Goal: Check status: Check status

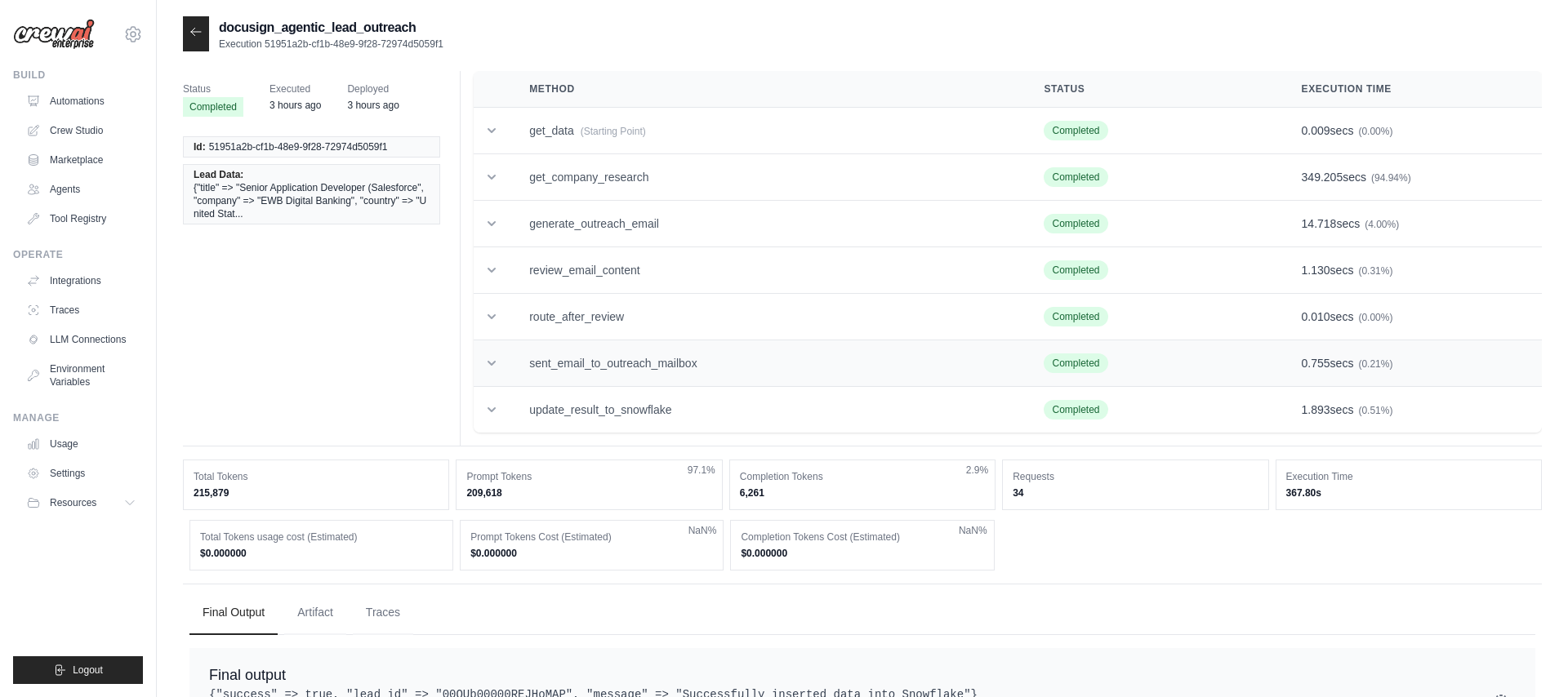
scroll to position [64, 0]
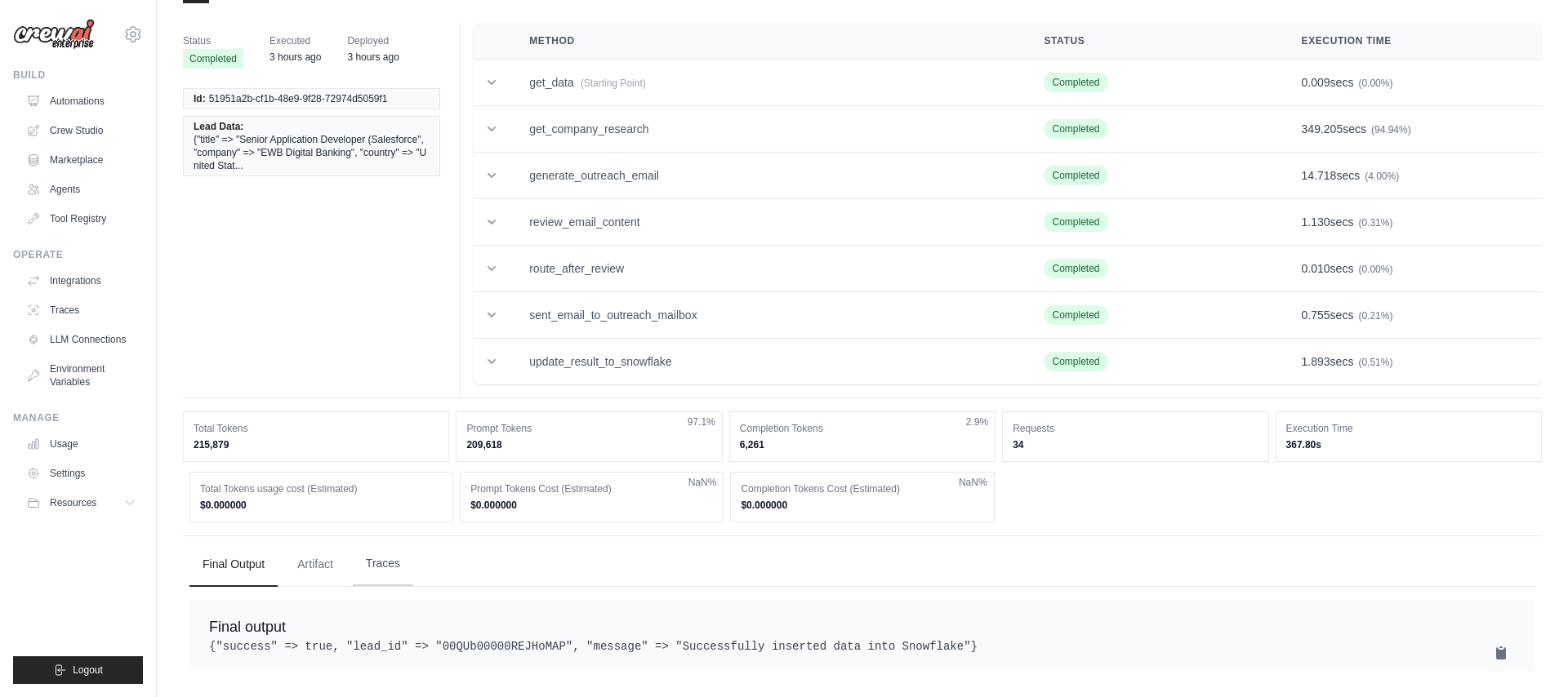
click at [398, 549] on button "Traces" at bounding box center [383, 564] width 60 height 44
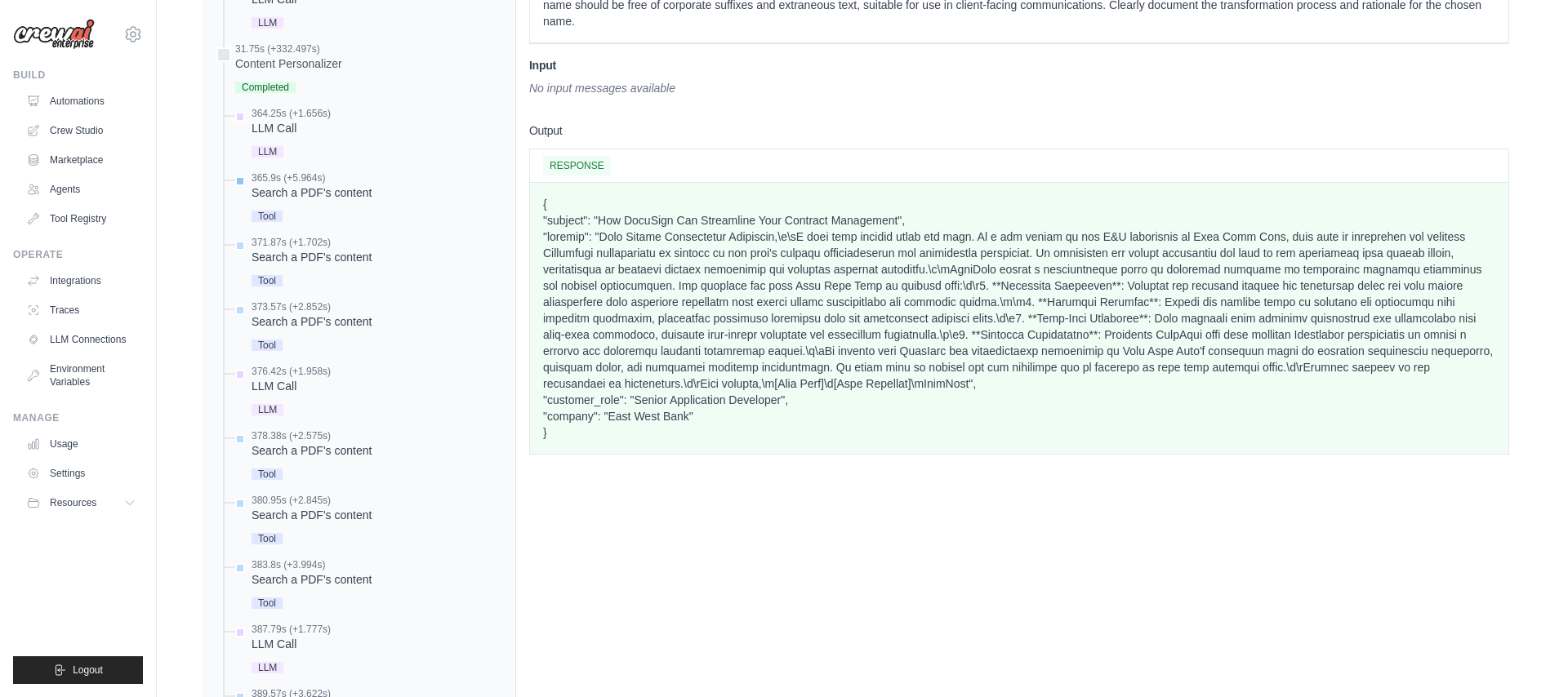
scroll to position [1178, 0]
click at [292, 203] on div "Tool" at bounding box center [311, 214] width 120 height 22
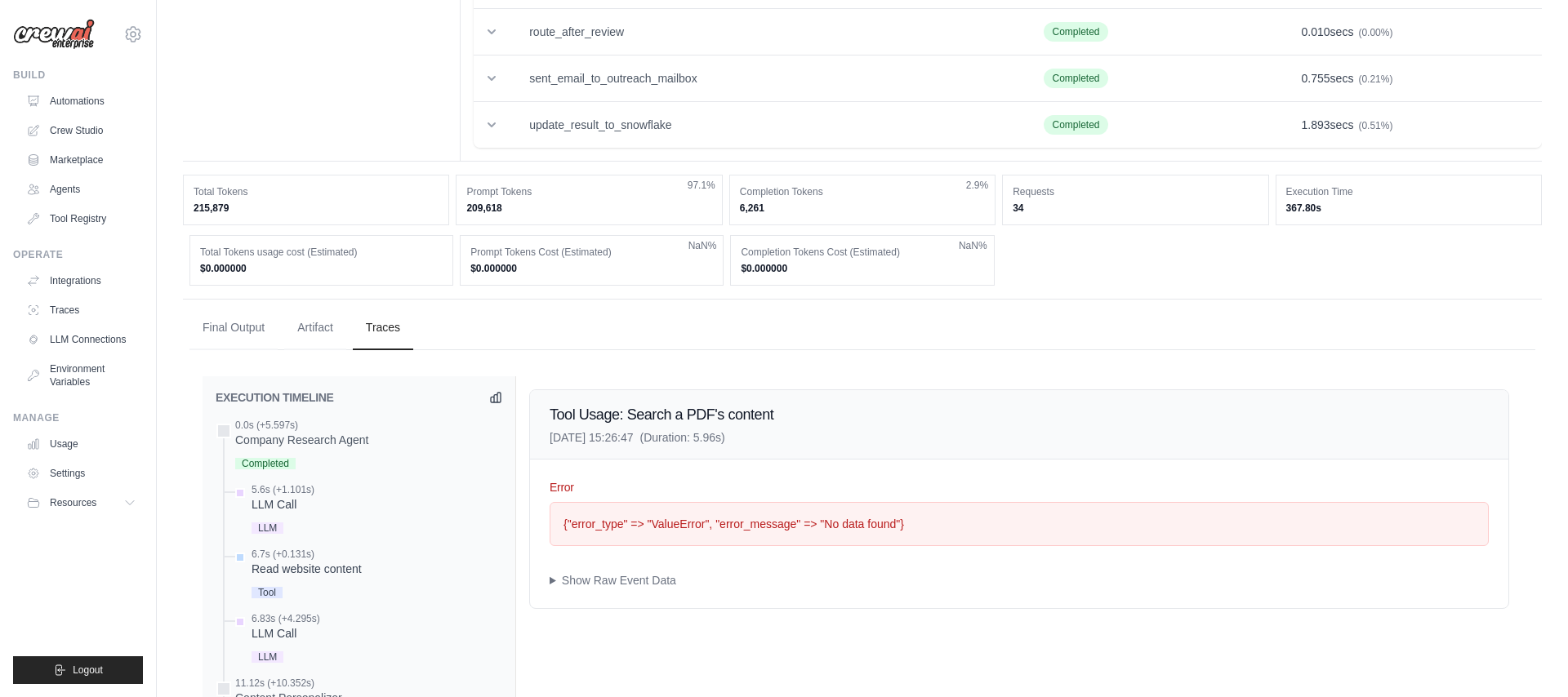
scroll to position [0, 0]
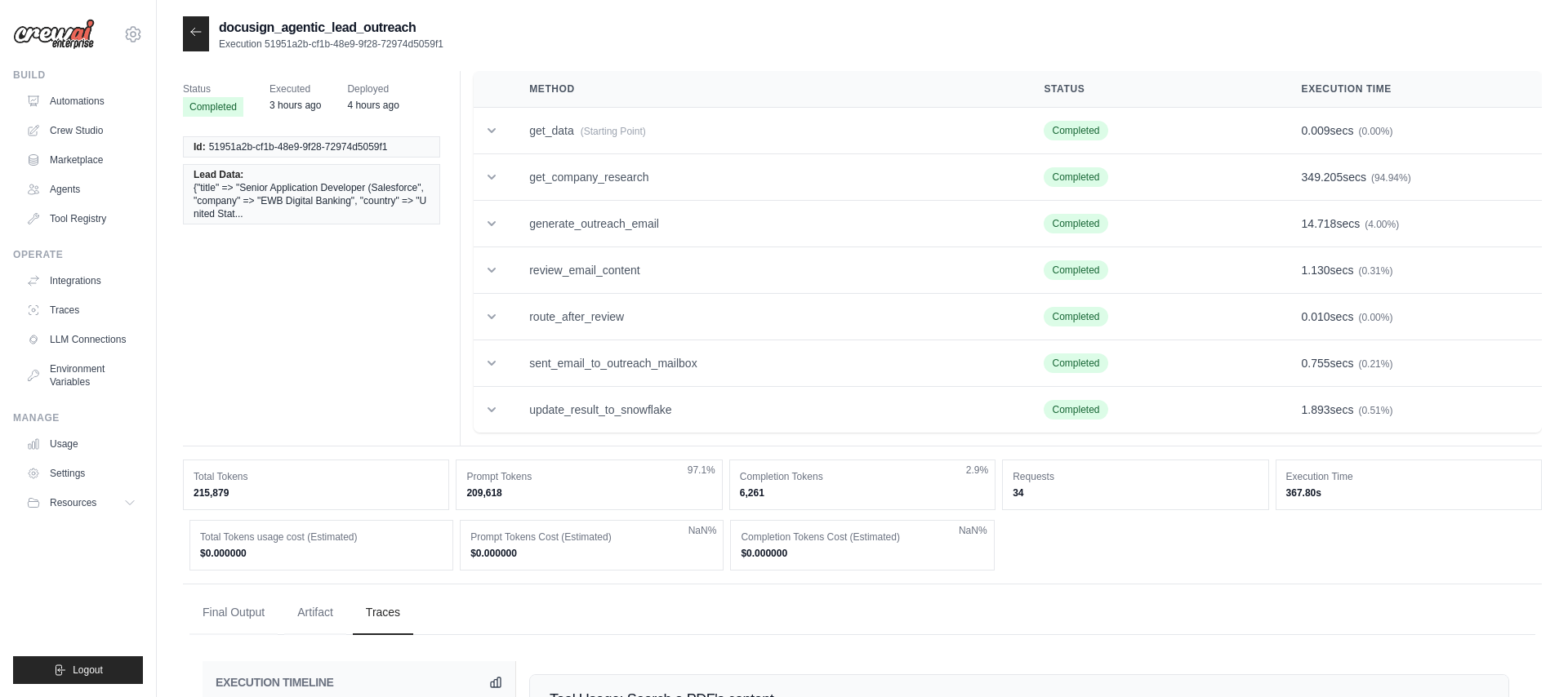
drag, startPoint x: 1012, startPoint y: 494, endPoint x: 1026, endPoint y: 494, distance: 14.0
click at [1026, 494] on dd "34" at bounding box center [1135, 494] width 245 height 13
drag, startPoint x: 1015, startPoint y: 476, endPoint x: 1052, endPoint y: 492, distance: 40.3
click at [1022, 490] on div "Requests 34" at bounding box center [1135, 485] width 267 height 51
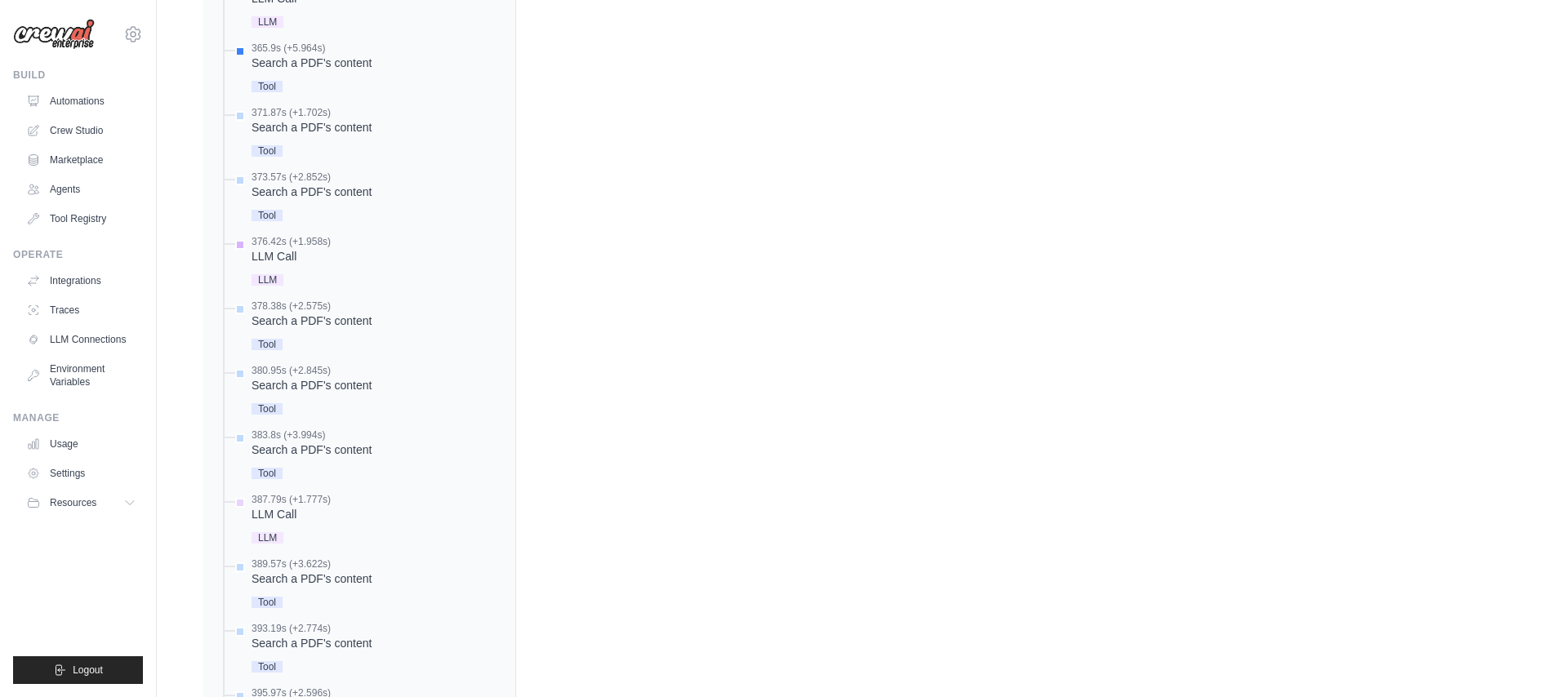
scroll to position [1269, 0]
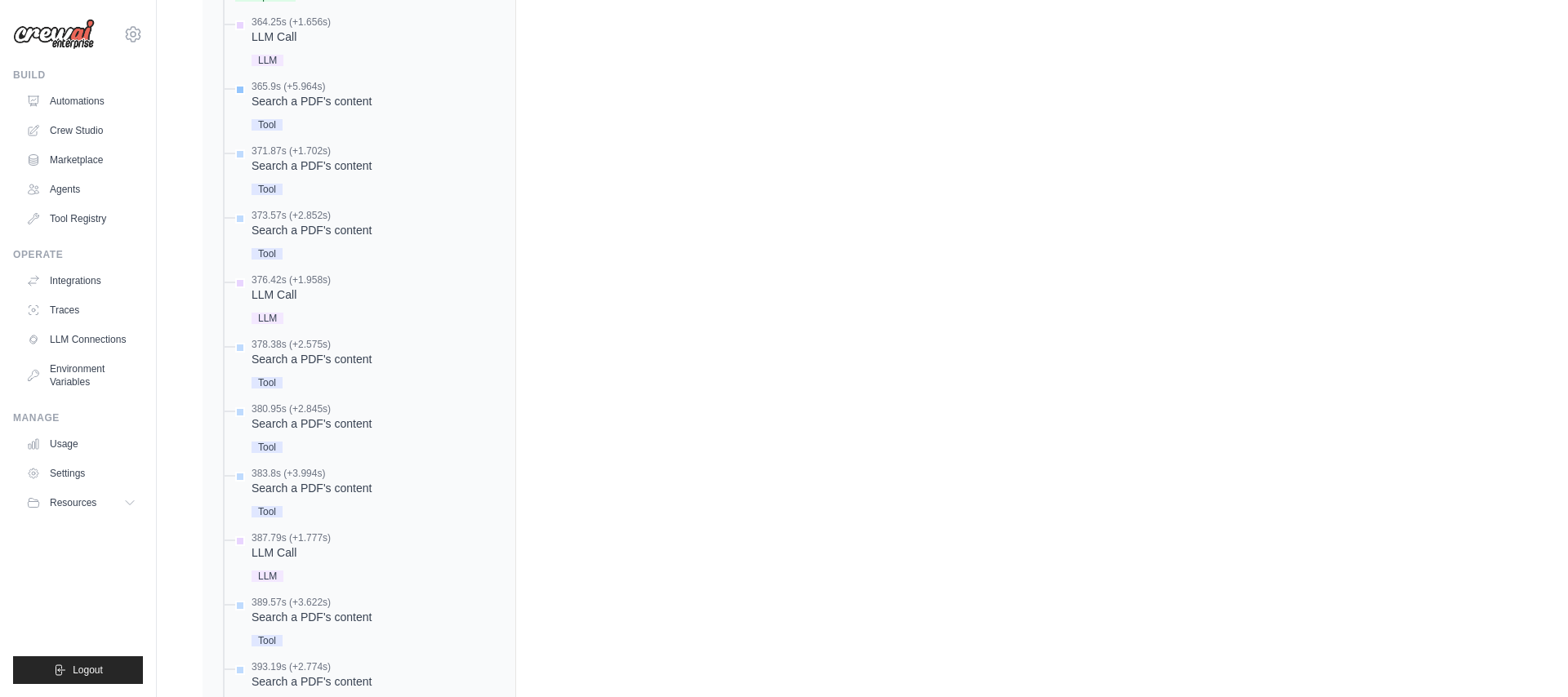
drag, startPoint x: 256, startPoint y: 98, endPoint x: 377, endPoint y: 104, distance: 121.1
click at [374, 96] on div "365.9s (+5.964s) Search a PDF's content" at bounding box center [366, 107] width 270 height 55
copy div "Search a PDF's content"
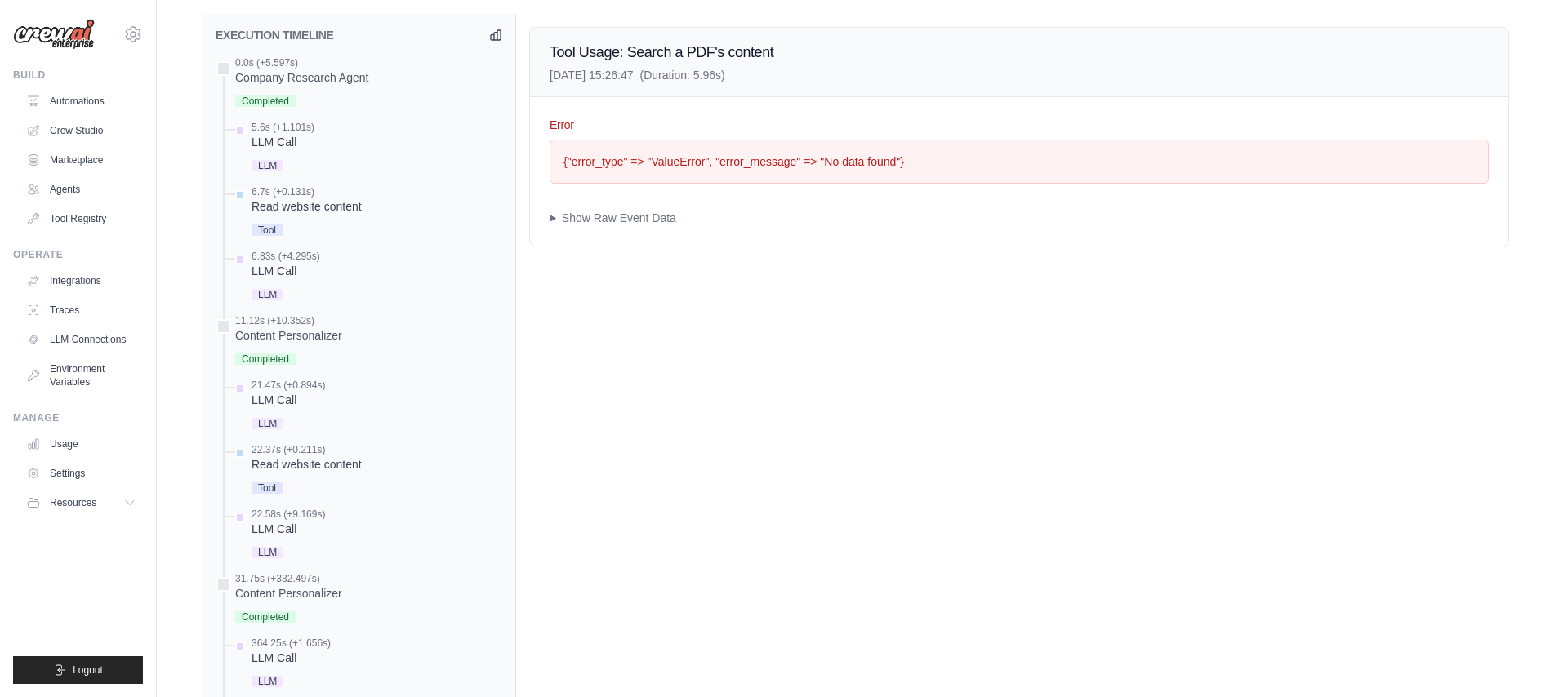
scroll to position [662, 0]
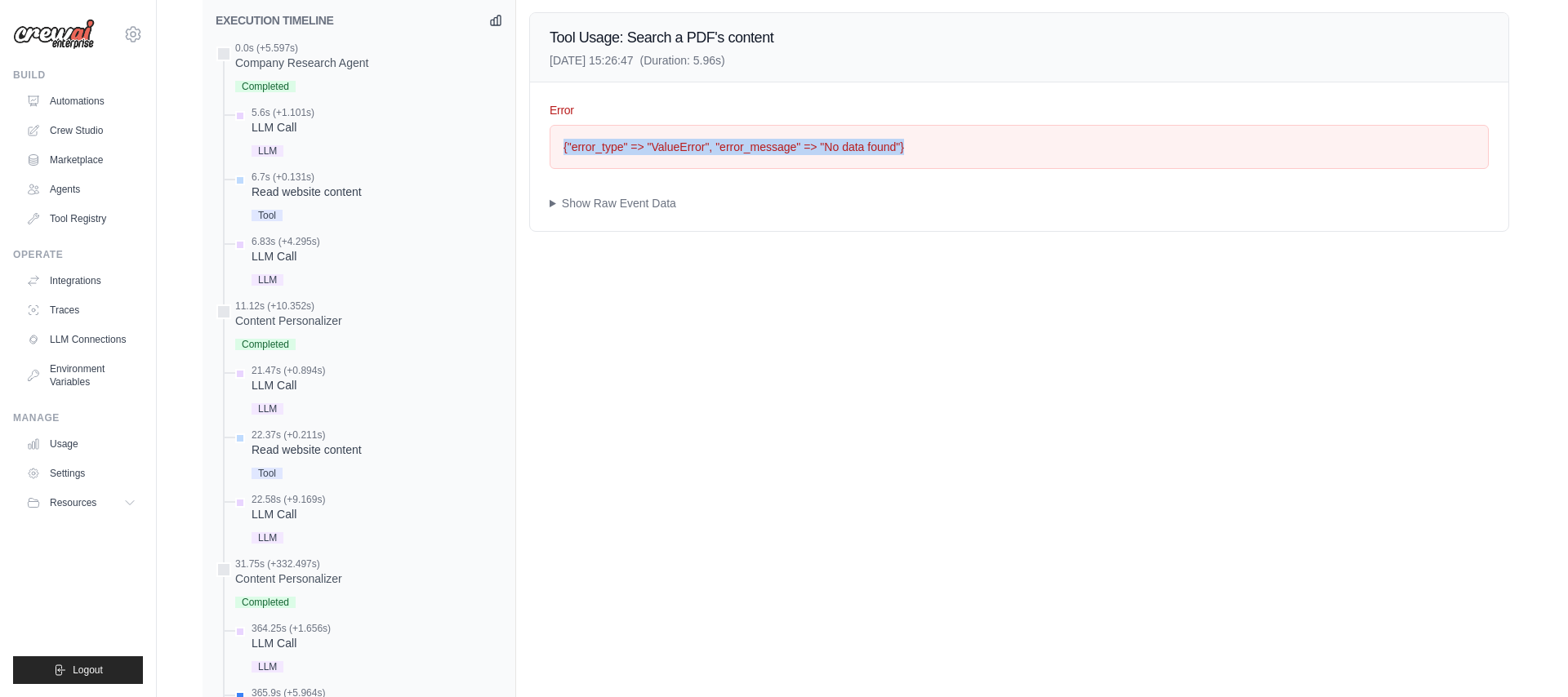
drag, startPoint x: 916, startPoint y: 148, endPoint x: 553, endPoint y: 148, distance: 363.0
click at [553, 148] on div "{"error_type" => "ValueError", "error_message" => "No data found"}" at bounding box center [1018, 147] width 939 height 44
click at [549, 207] on summary "Show Raw Event Data" at bounding box center [1018, 203] width 939 height 16
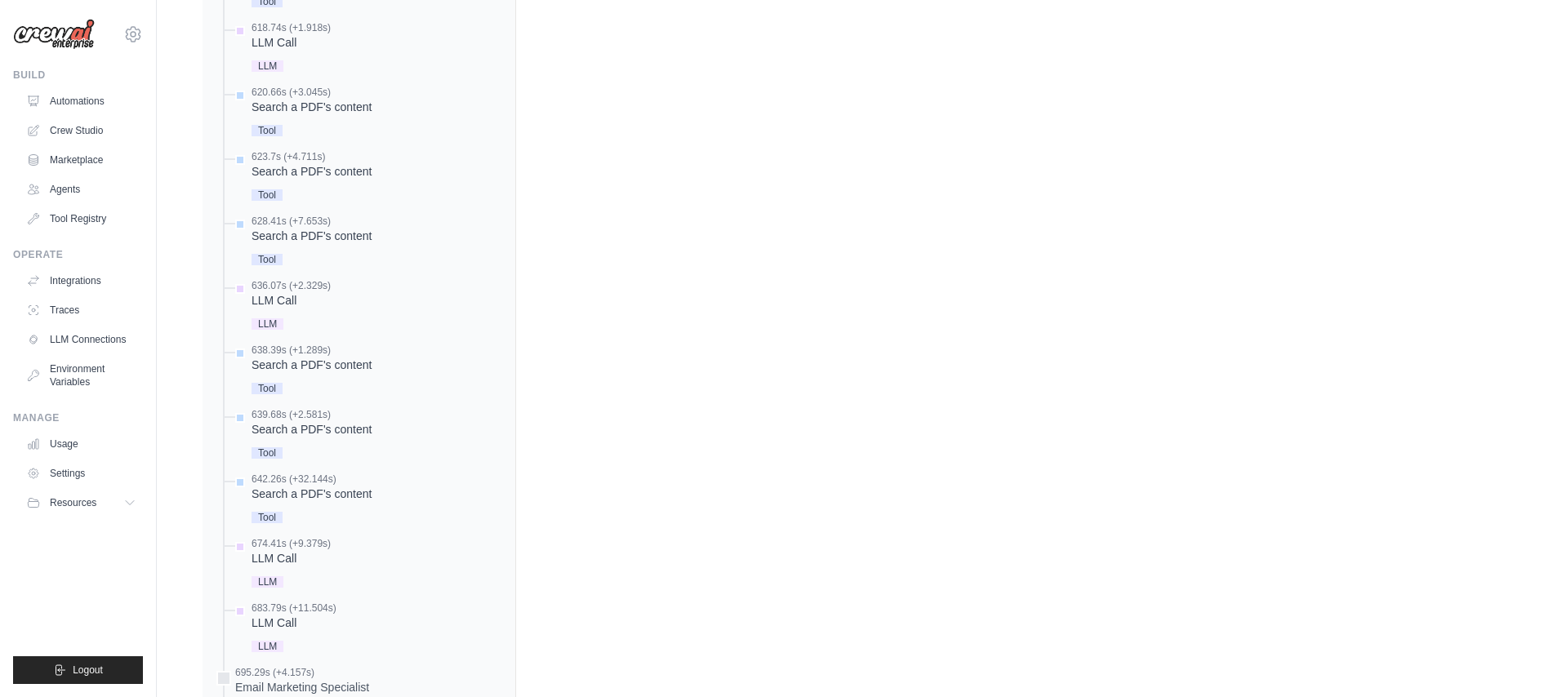
scroll to position [7196, 0]
click at [290, 545] on div "674.41s (+9.379s)" at bounding box center [291, 545] width 79 height 13
click at [270, 556] on div "LLM Call" at bounding box center [291, 561] width 79 height 16
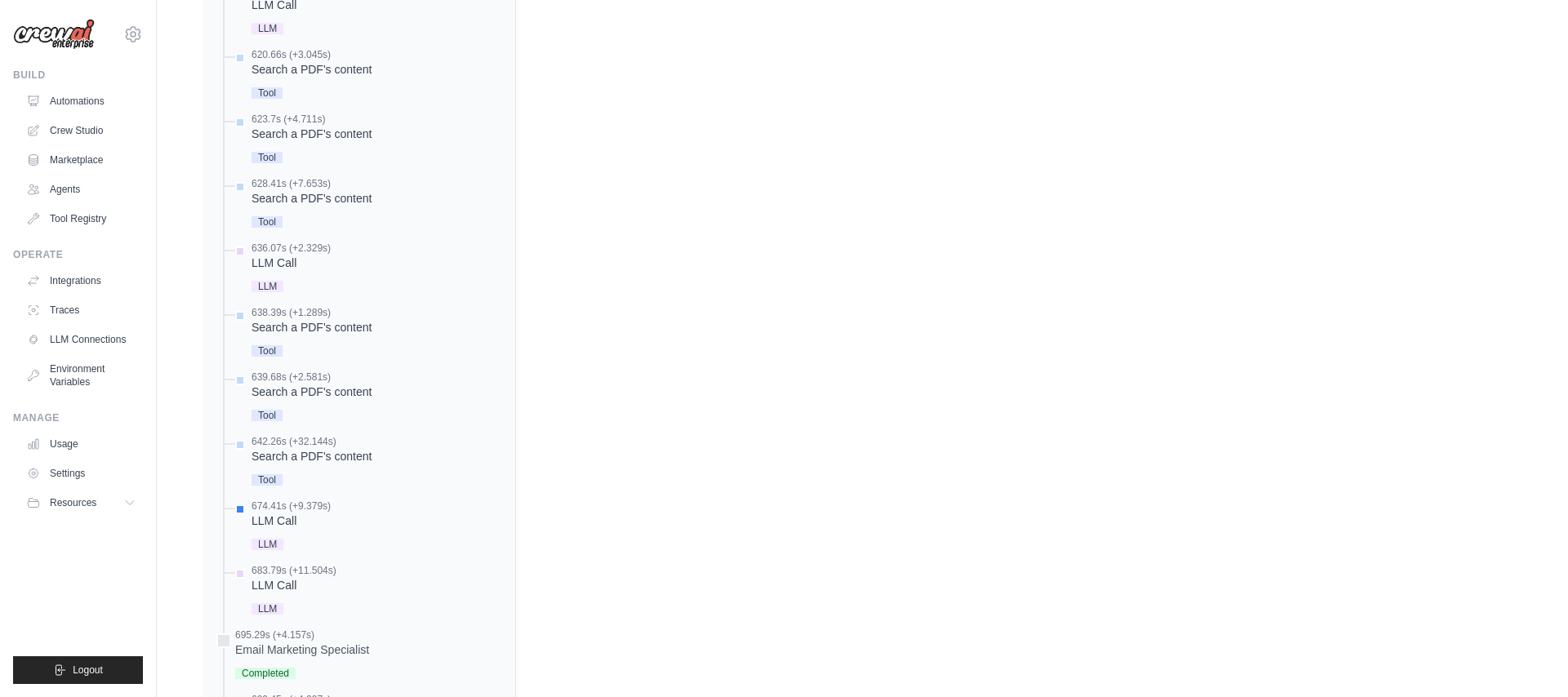
scroll to position [7255, 0]
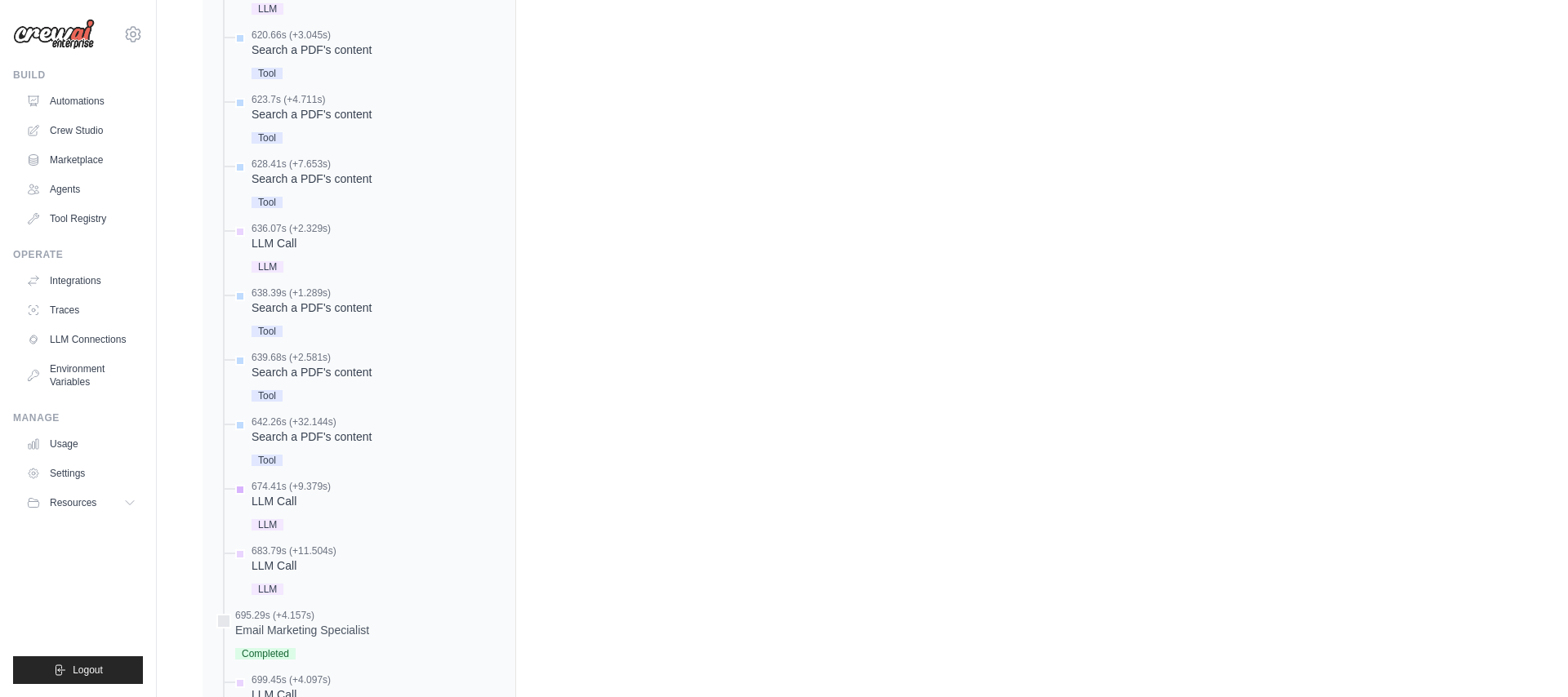
click at [267, 519] on span "LLM" at bounding box center [267, 525] width 32 height 11
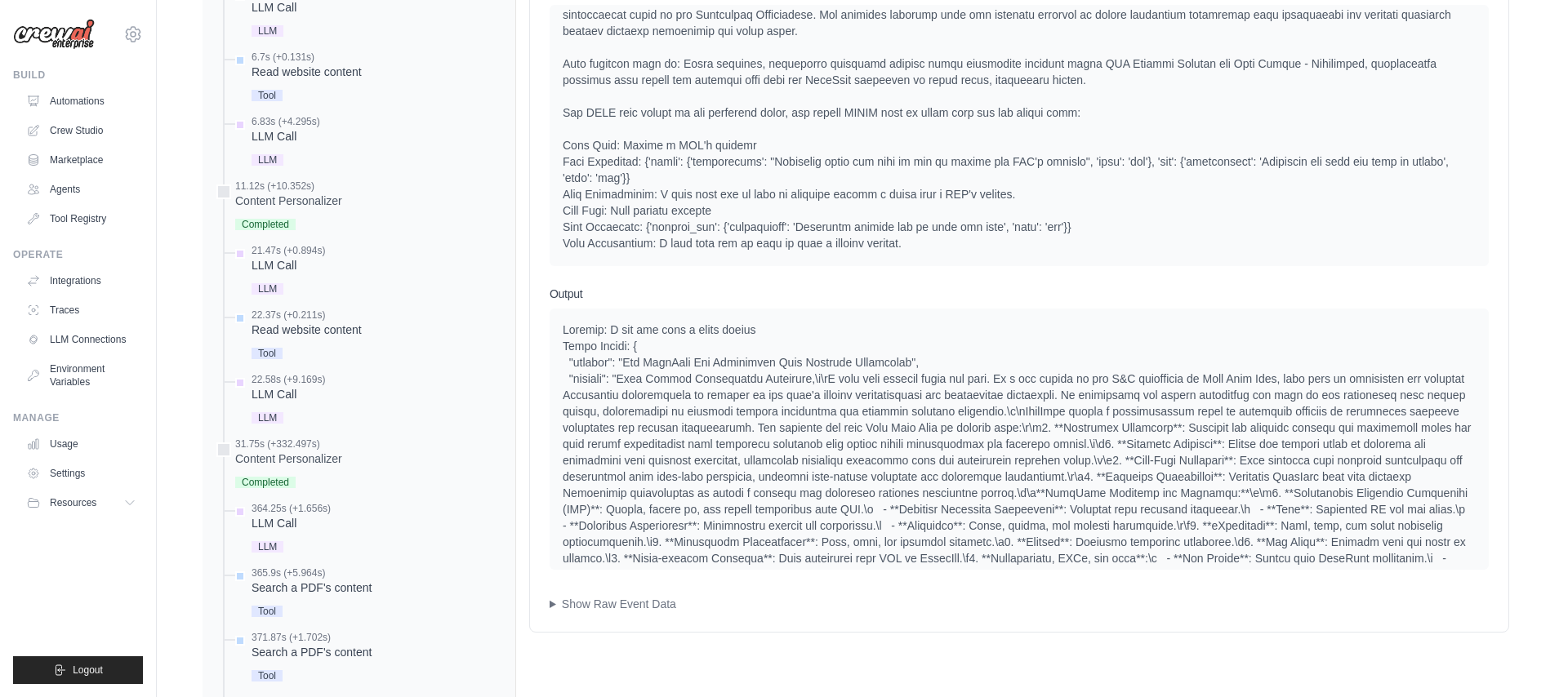
scroll to position [0, 0]
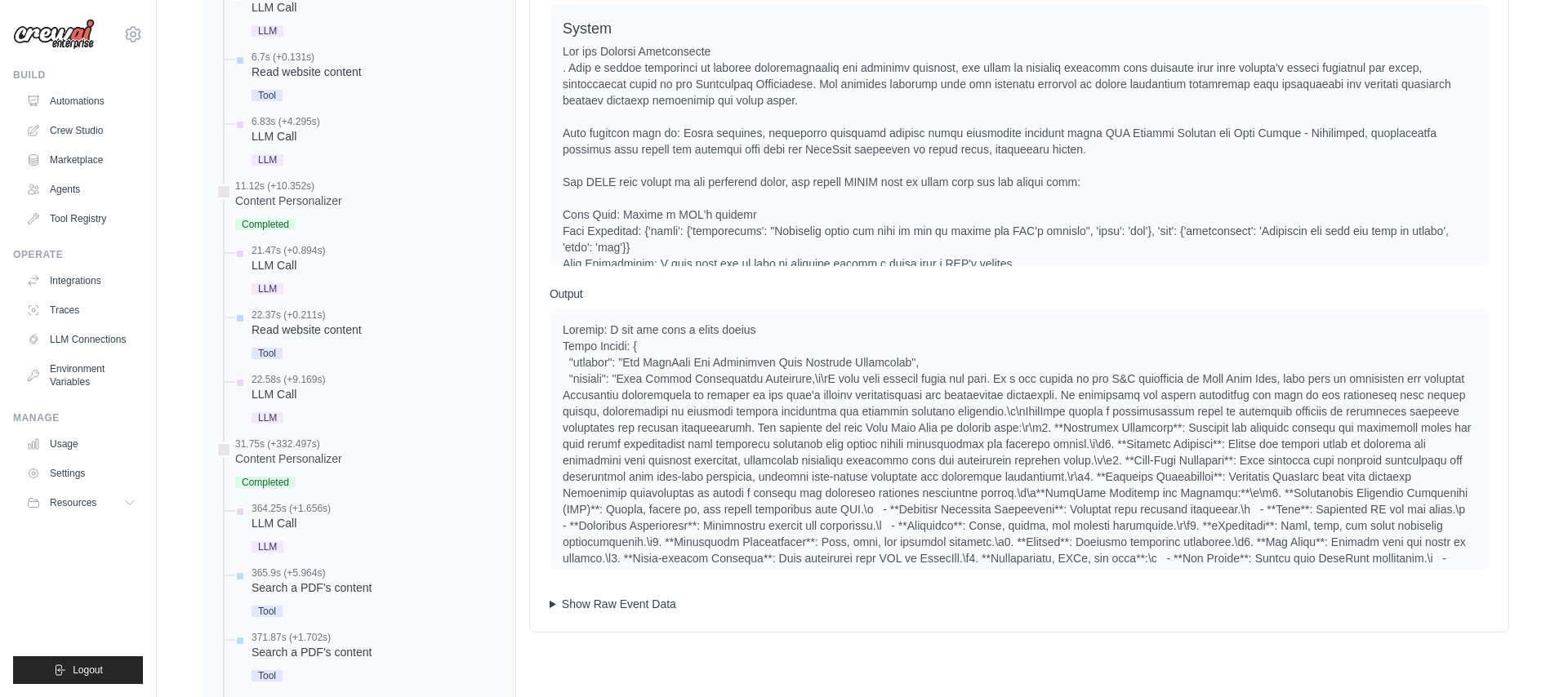
click at [556, 608] on summary "Show Raw Event Data" at bounding box center [1018, 604] width 939 height 16
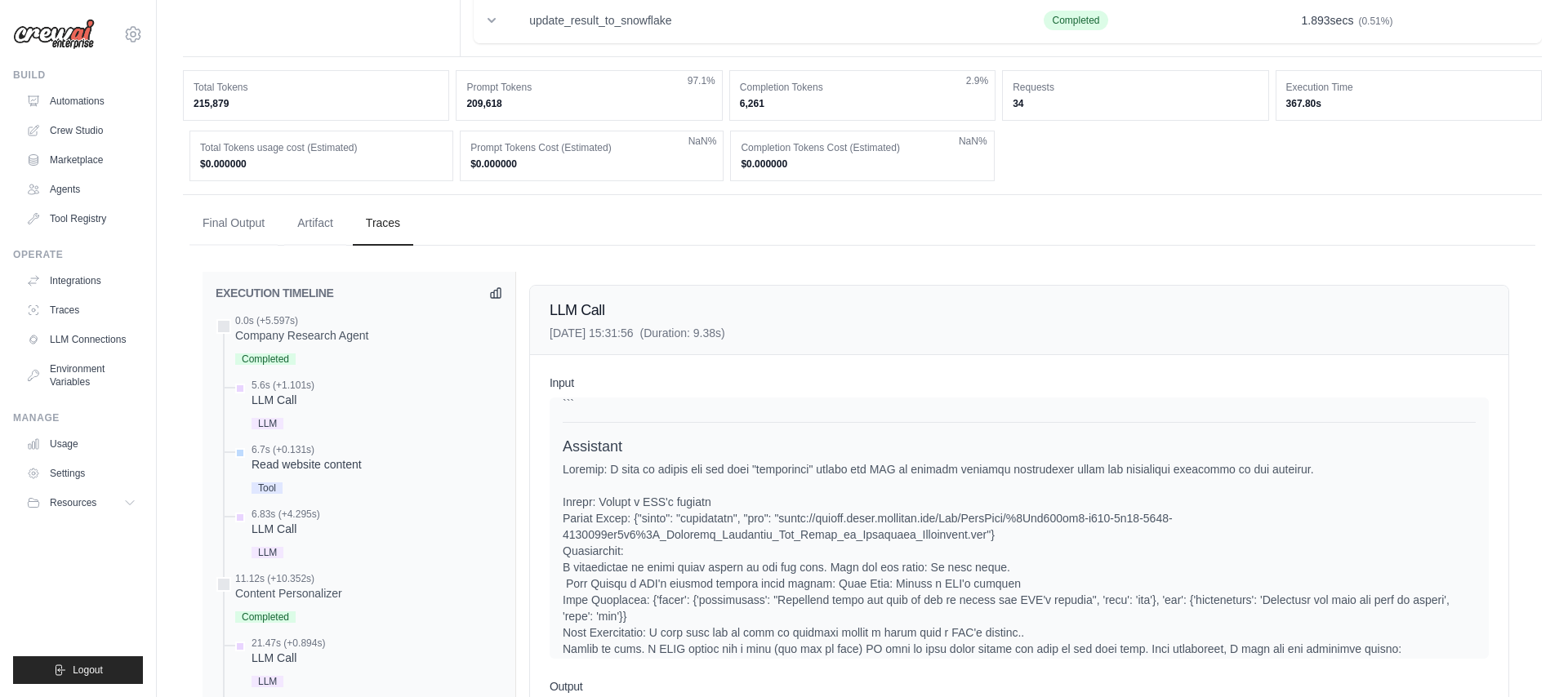
scroll to position [387, 0]
drag, startPoint x: 193, startPoint y: 107, endPoint x: 515, endPoint y: 105, distance: 322.0
click at [515, 105] on div "Total Tokens 215,879 Prompt Tokens 209,618 97.1% Completion Tokens 6,261 2.9% R…" at bounding box center [862, 98] width 1359 height 51
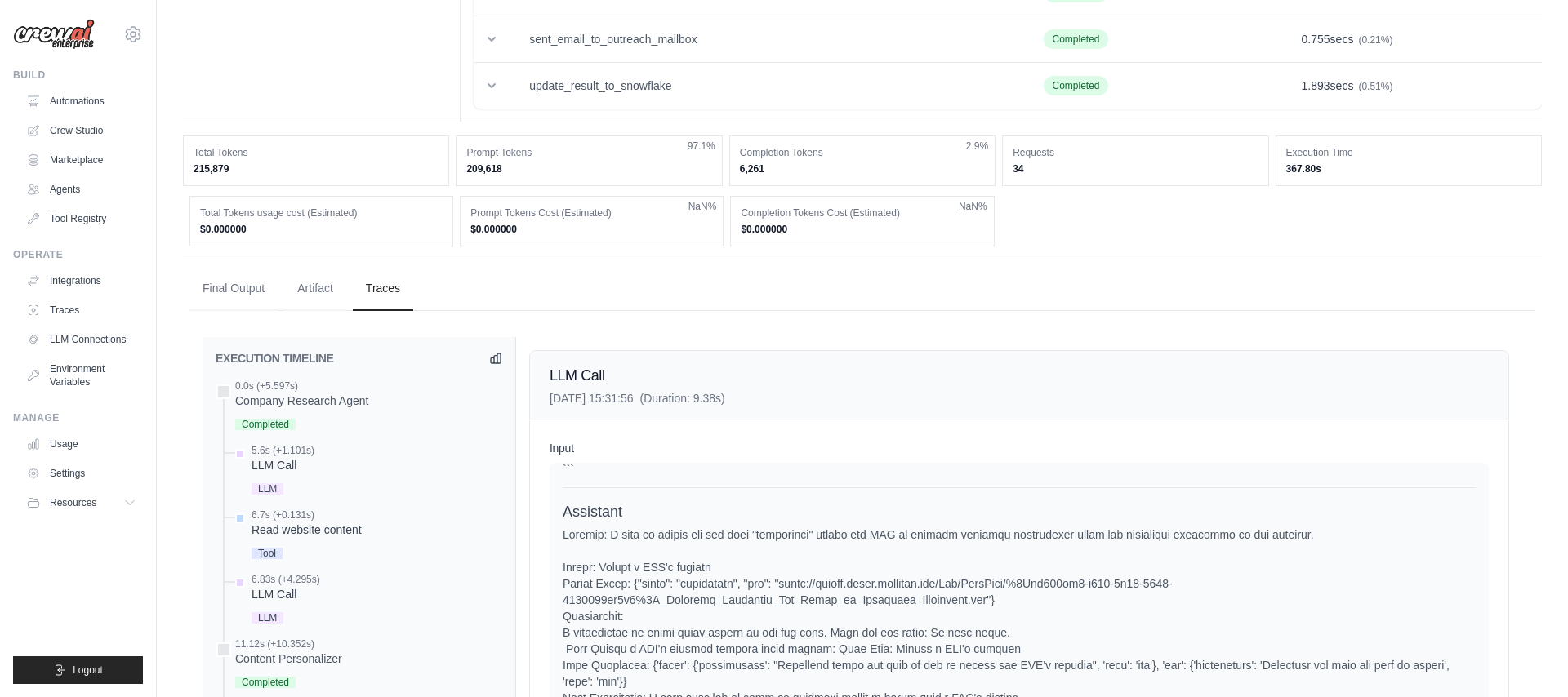
scroll to position [319, 0]
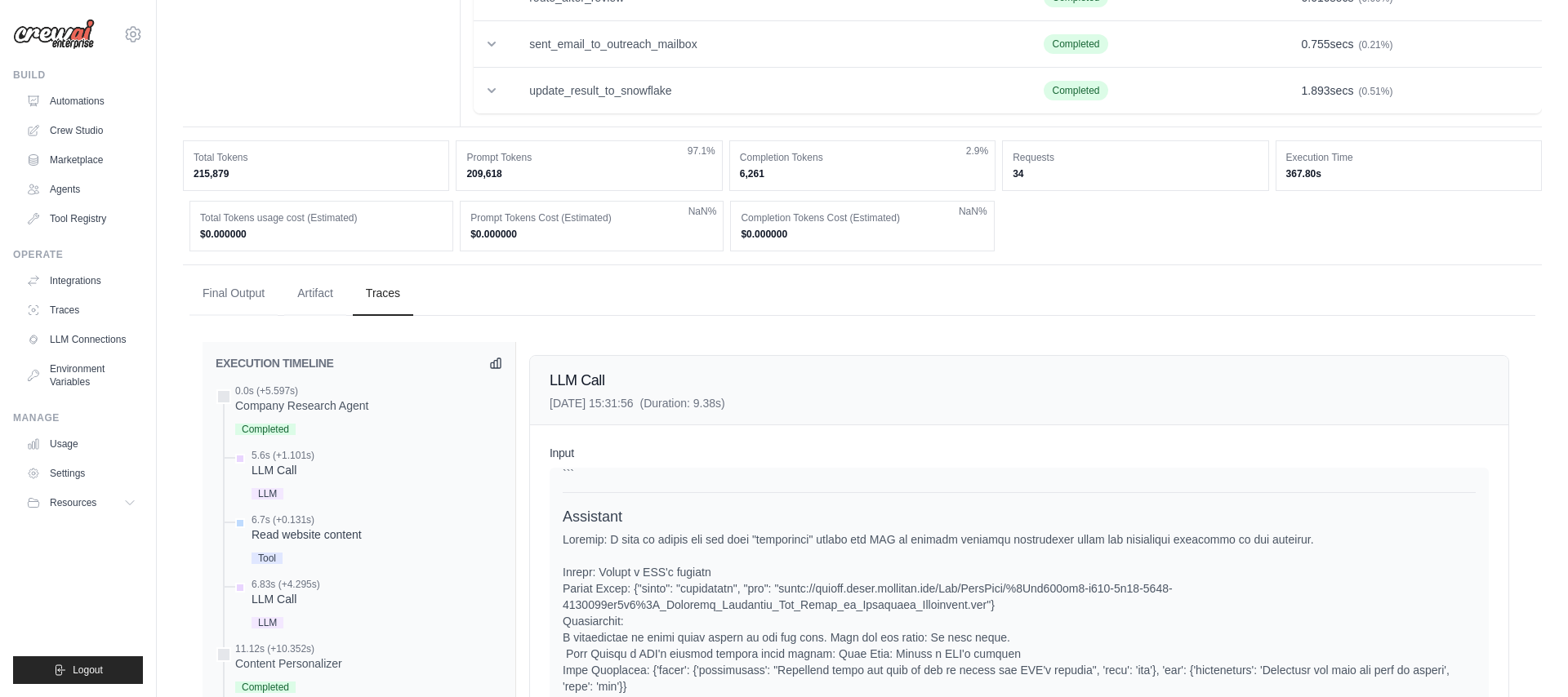
click at [519, 177] on dd "209,618" at bounding box center [589, 174] width 245 height 13
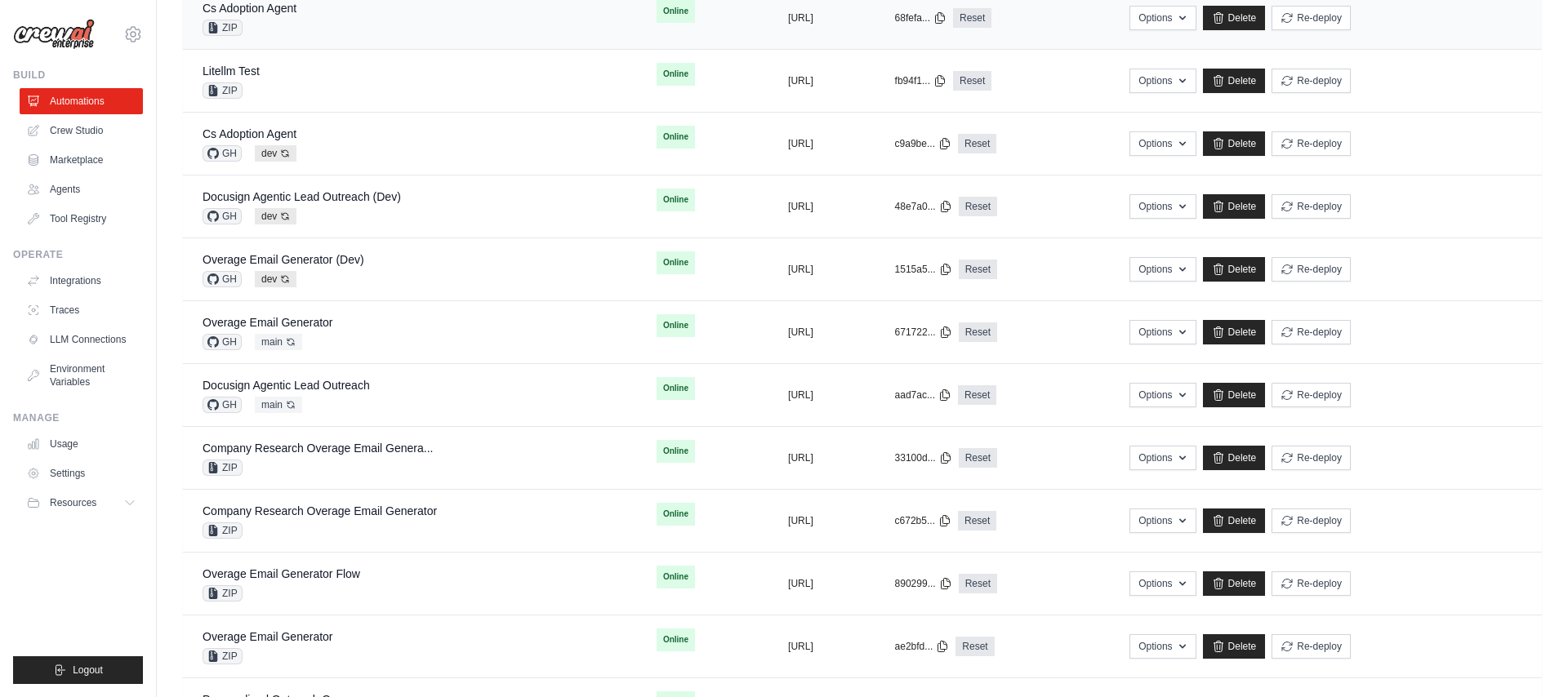
scroll to position [527, 0]
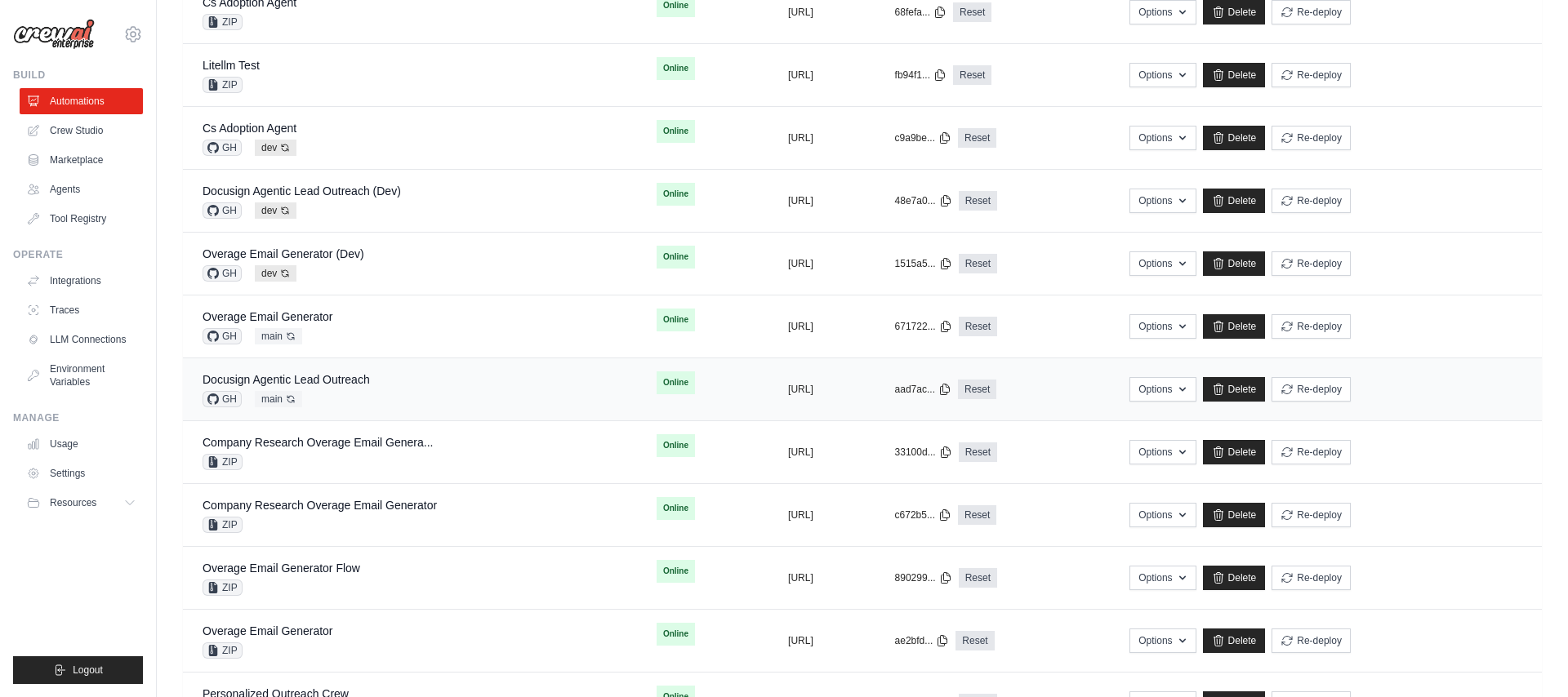
click at [386, 388] on div "Docusign Agentic Lead Outreach GH main Auto-deploy enabled" at bounding box center [410, 389] width 414 height 36
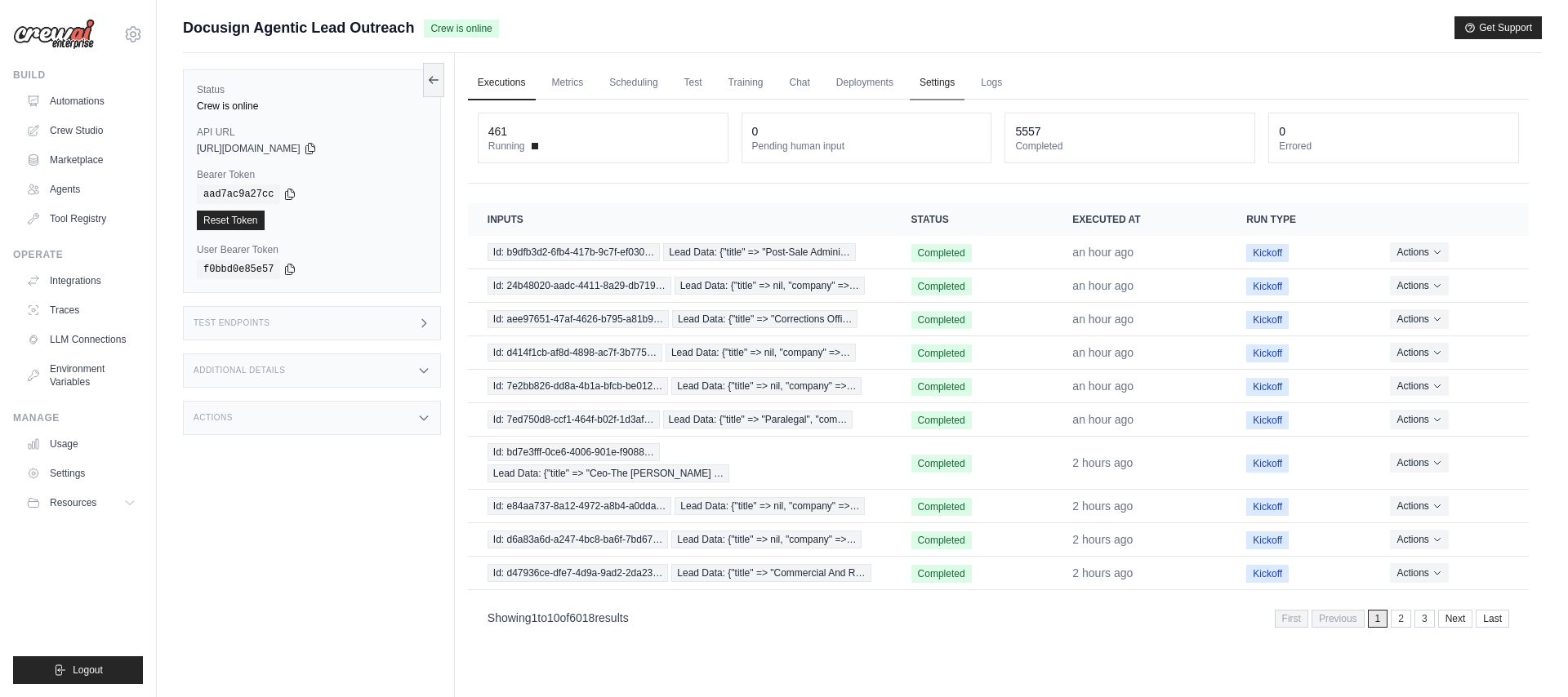
click at [929, 84] on link "Settings" at bounding box center [937, 83] width 55 height 34
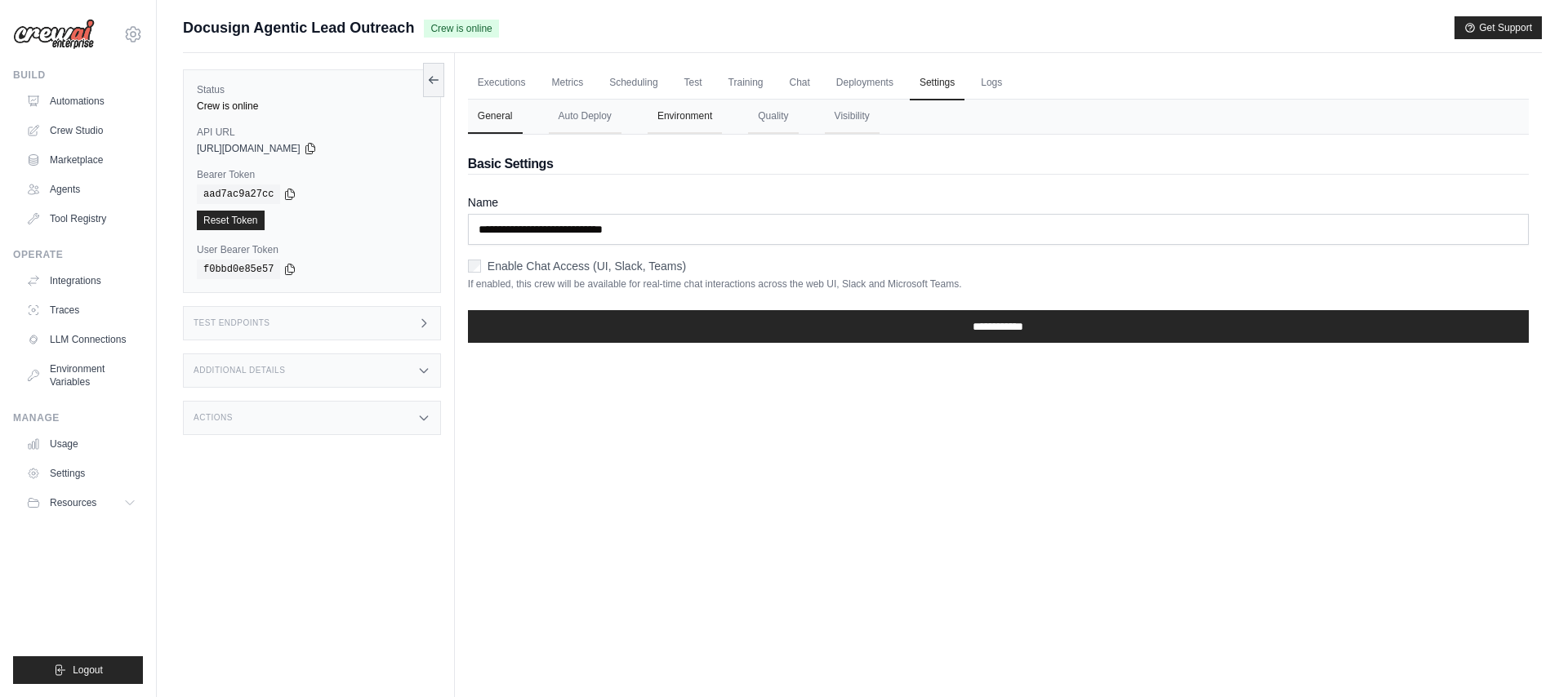
click at [694, 120] on button "Environment" at bounding box center [684, 117] width 74 height 34
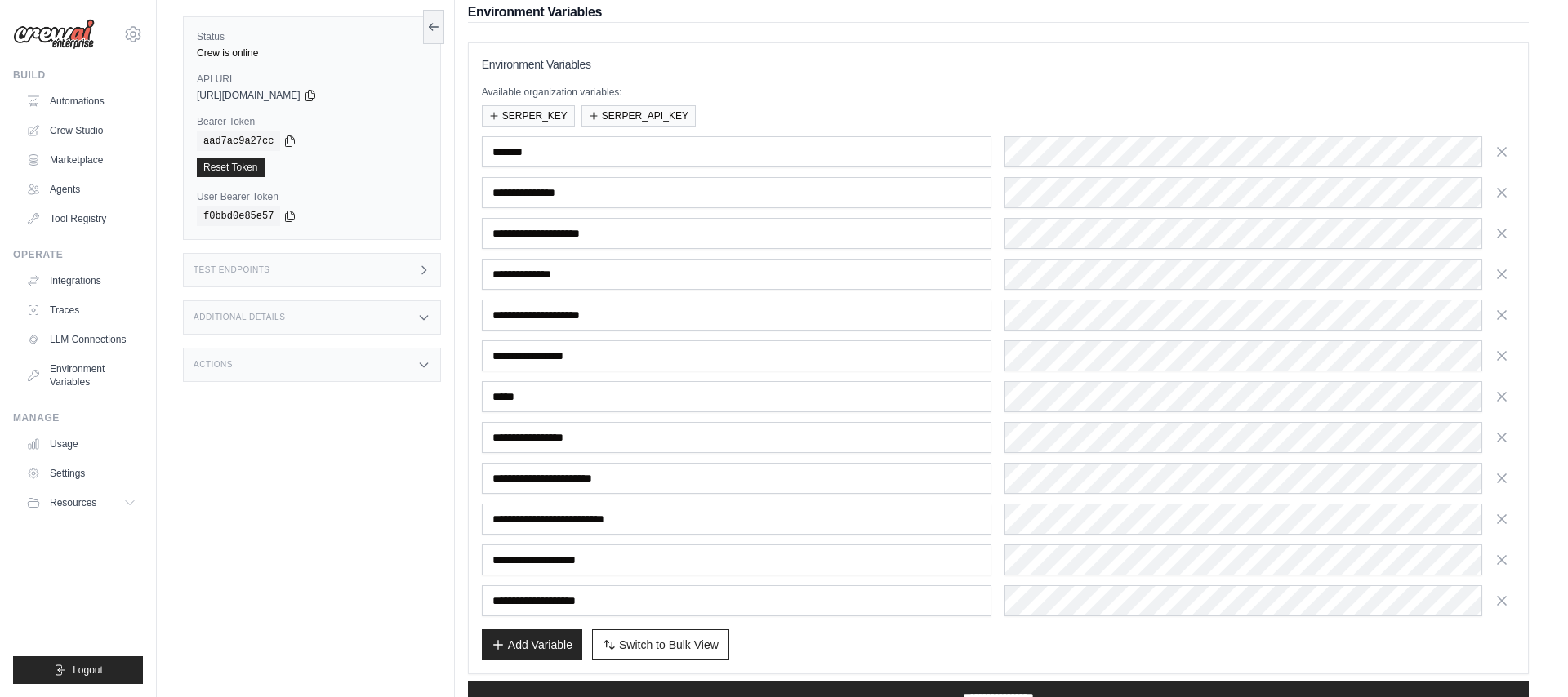
scroll to position [211, 0]
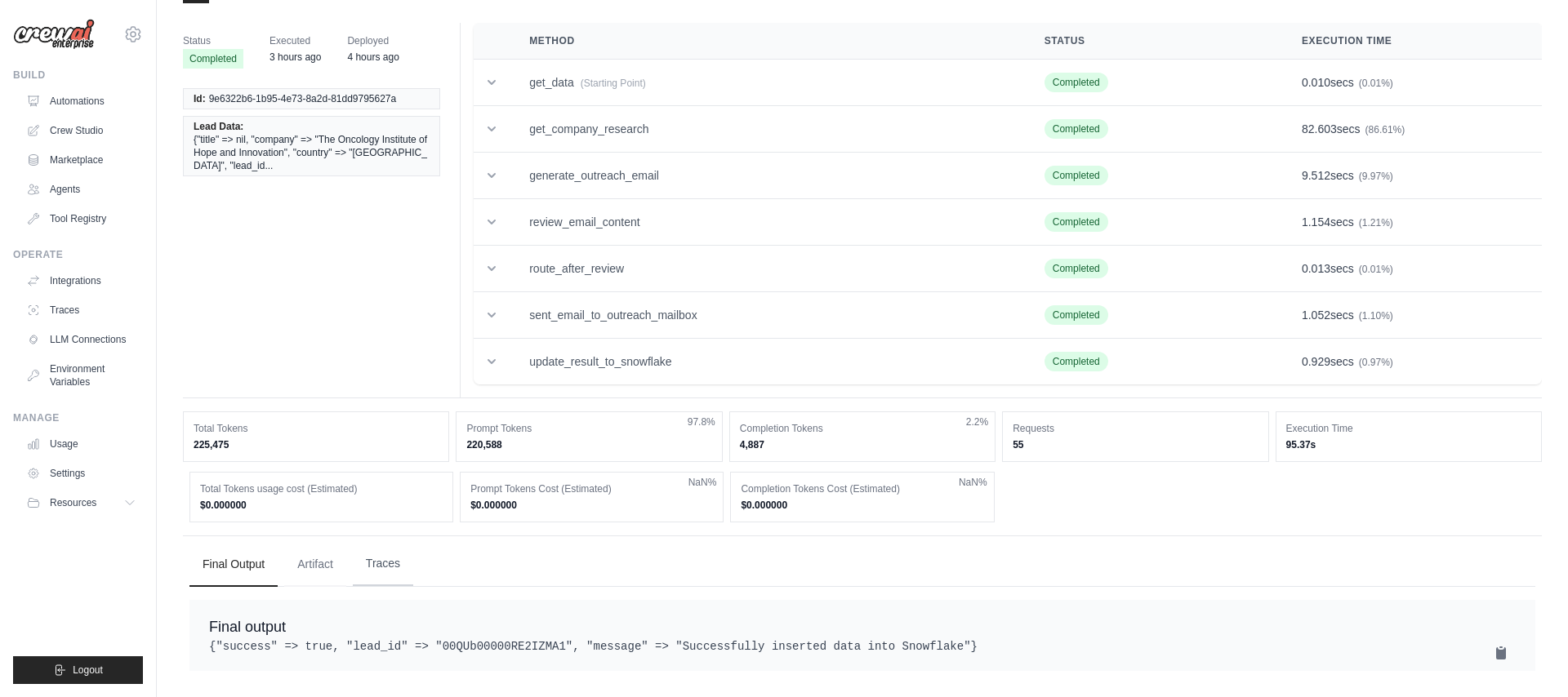
click at [399, 543] on button "Traces" at bounding box center [383, 564] width 60 height 44
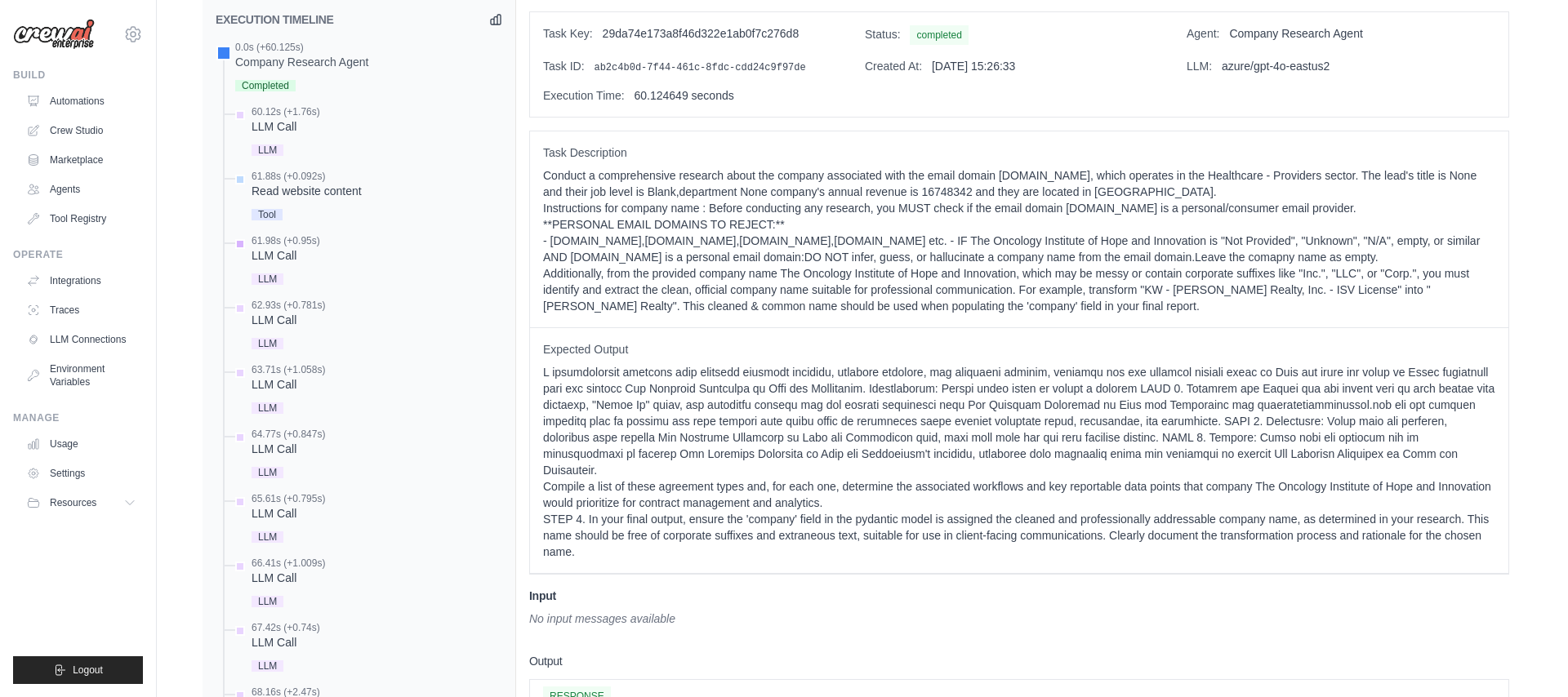
scroll to position [617, 0]
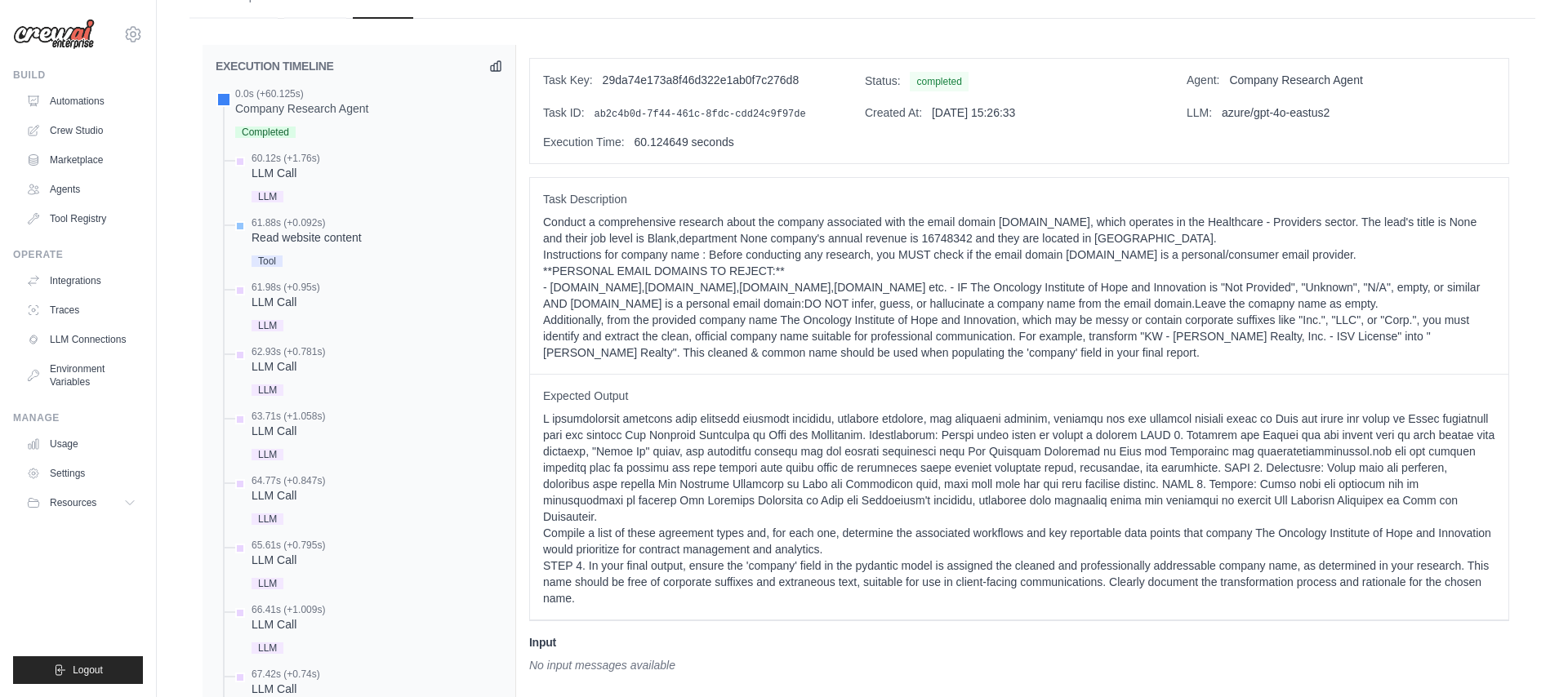
click at [342, 242] on div "Read website content" at bounding box center [306, 237] width 110 height 16
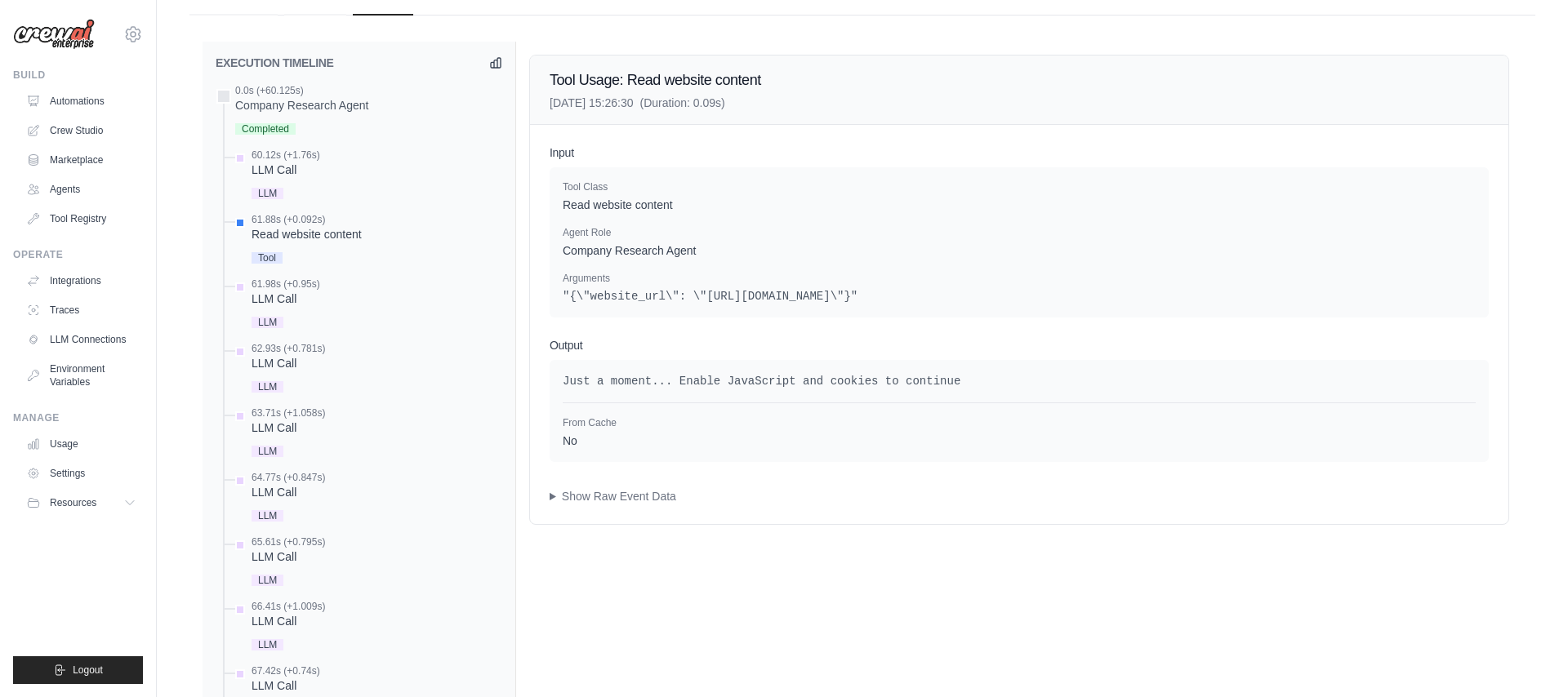
scroll to position [630, 0]
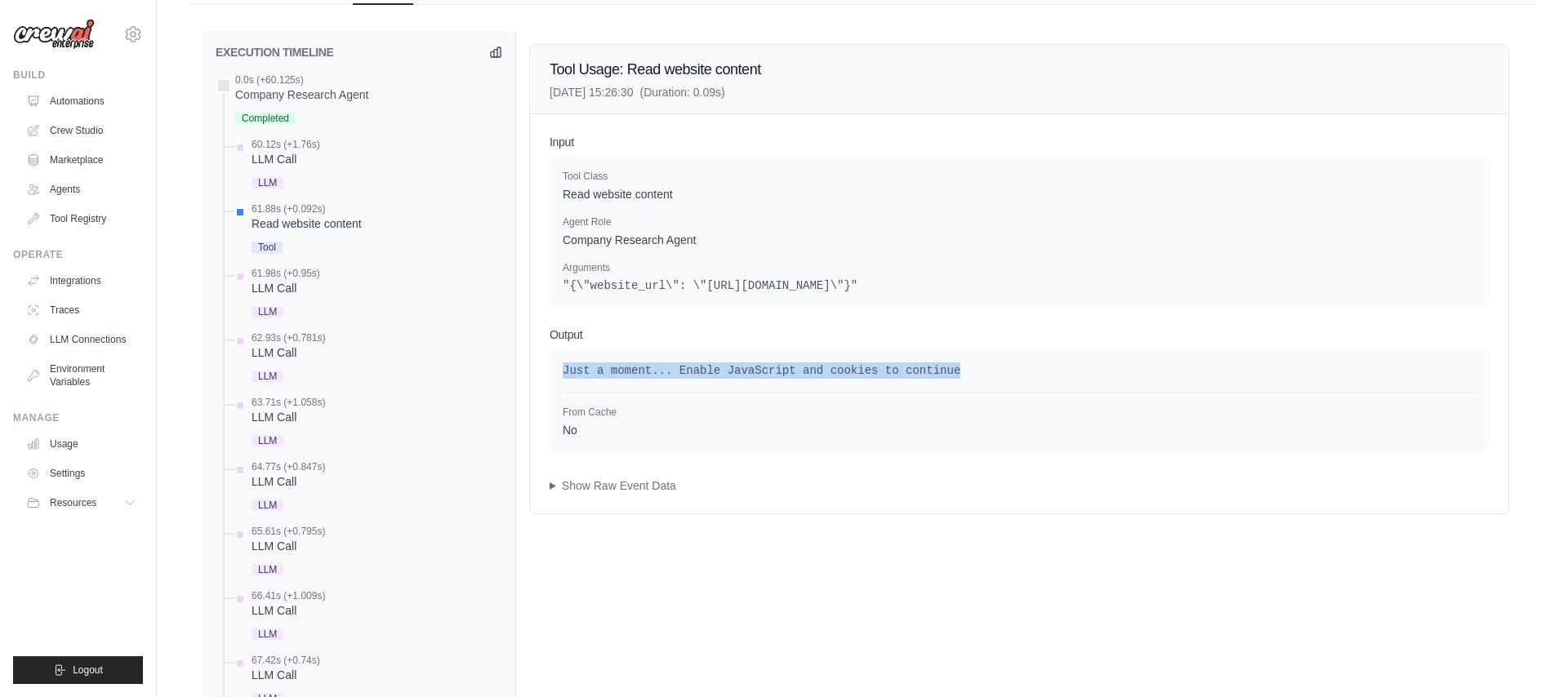
drag, startPoint x: 564, startPoint y: 368, endPoint x: 981, endPoint y: 365, distance: 417.0
click at [981, 365] on pre "Just a moment... Enable JavaScript and cookies to continue" at bounding box center [1018, 370] width 913 height 16
click at [267, 310] on span "LLM" at bounding box center [267, 312] width 32 height 11
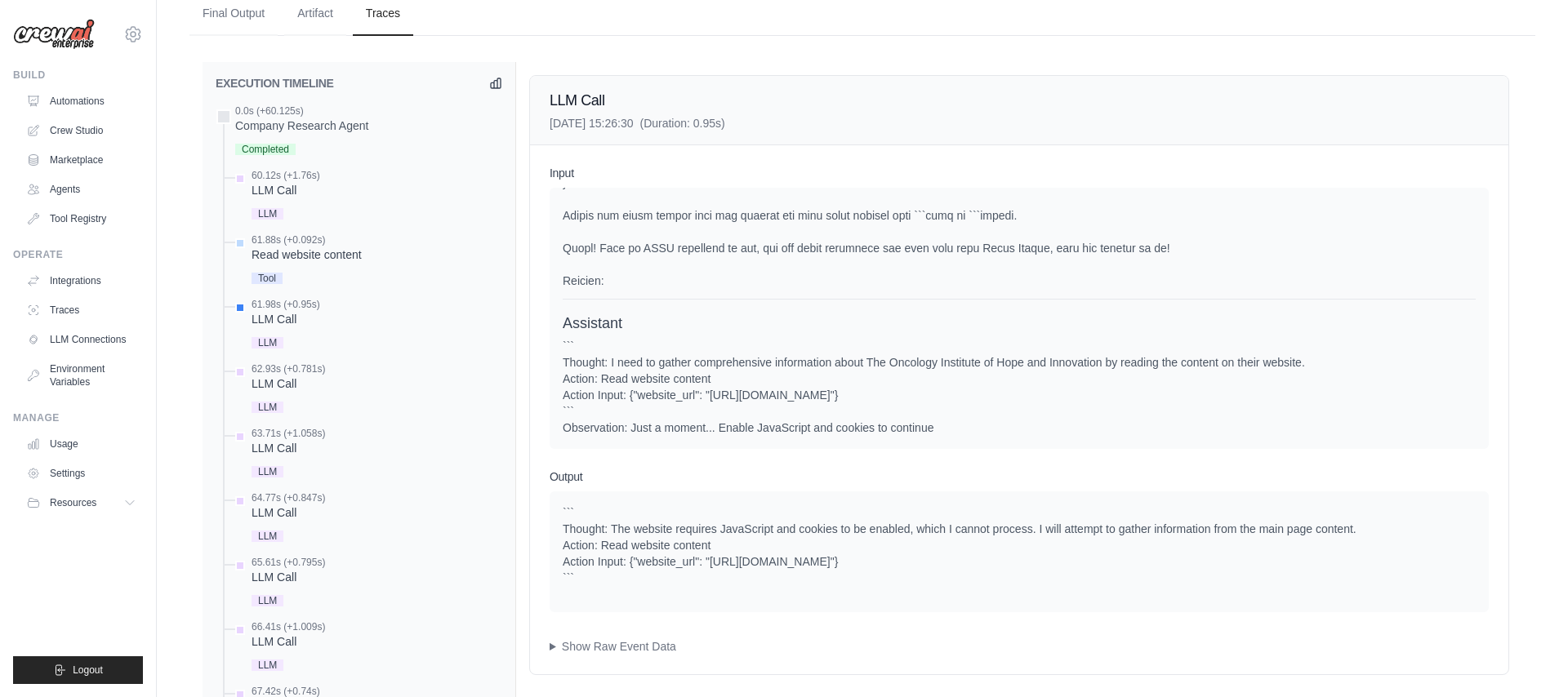
scroll to position [608, 0]
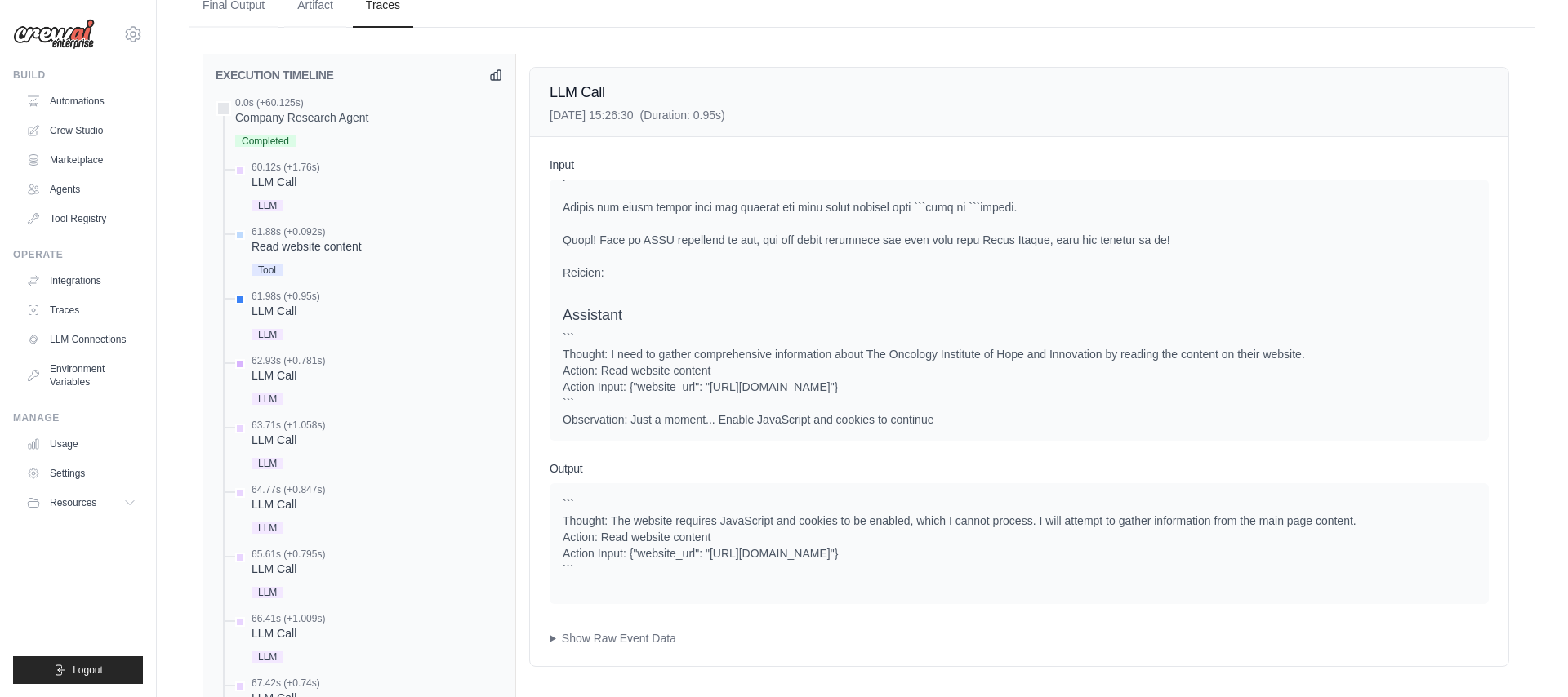
click at [267, 397] on span "LLM" at bounding box center [267, 399] width 32 height 11
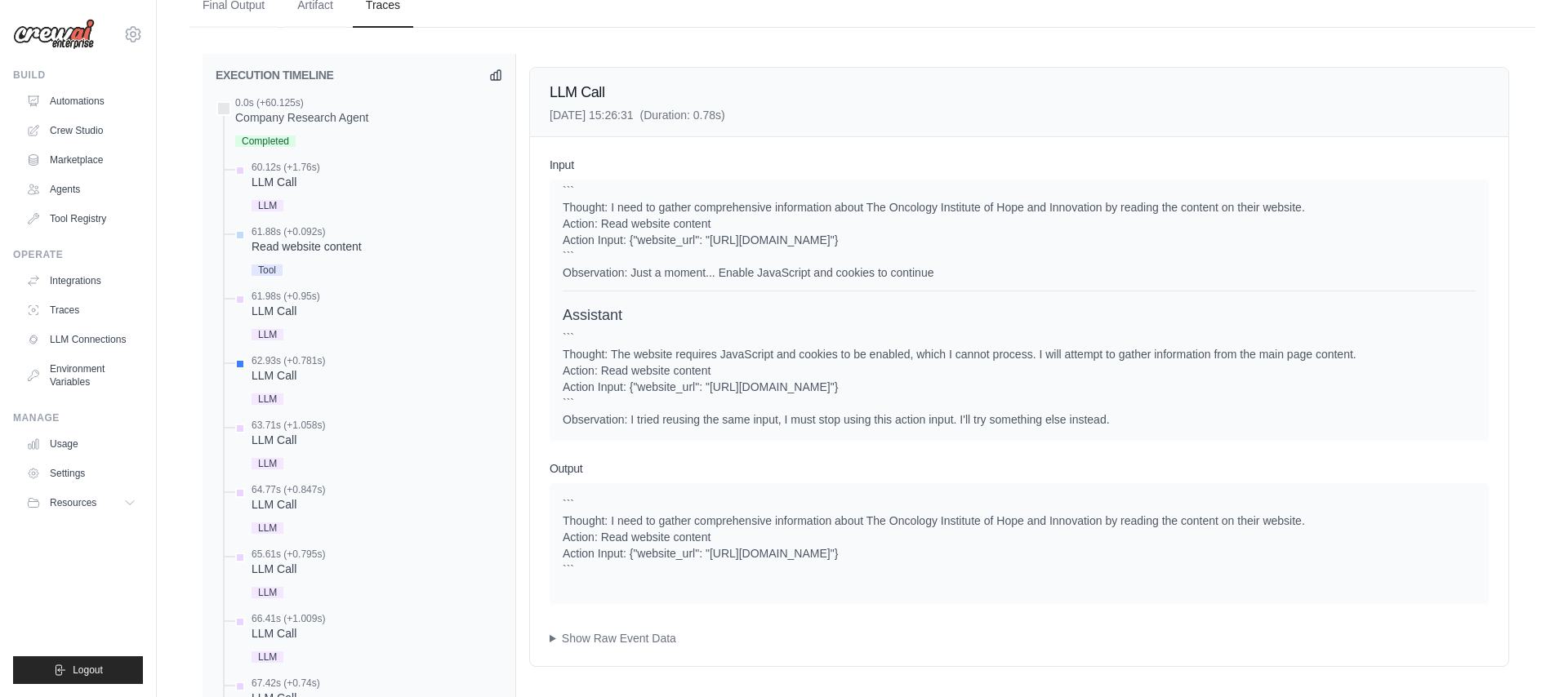
scroll to position [633, 0]
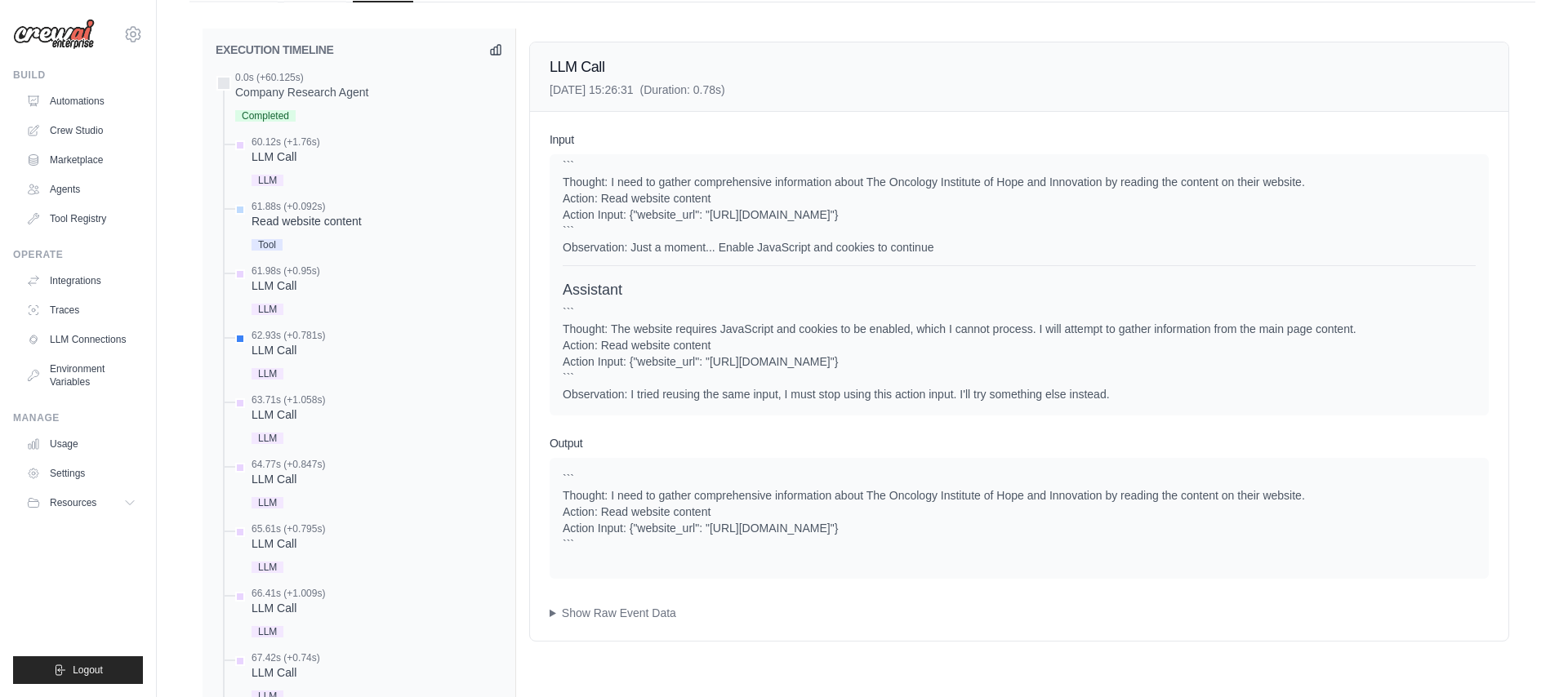
drag, startPoint x: 1115, startPoint y: 397, endPoint x: 558, endPoint y: 170, distance: 601.5
click at [558, 170] on div "System User Assistant ``` Thought: I need to gather comprehensive information a…" at bounding box center [1018, 284] width 939 height 261
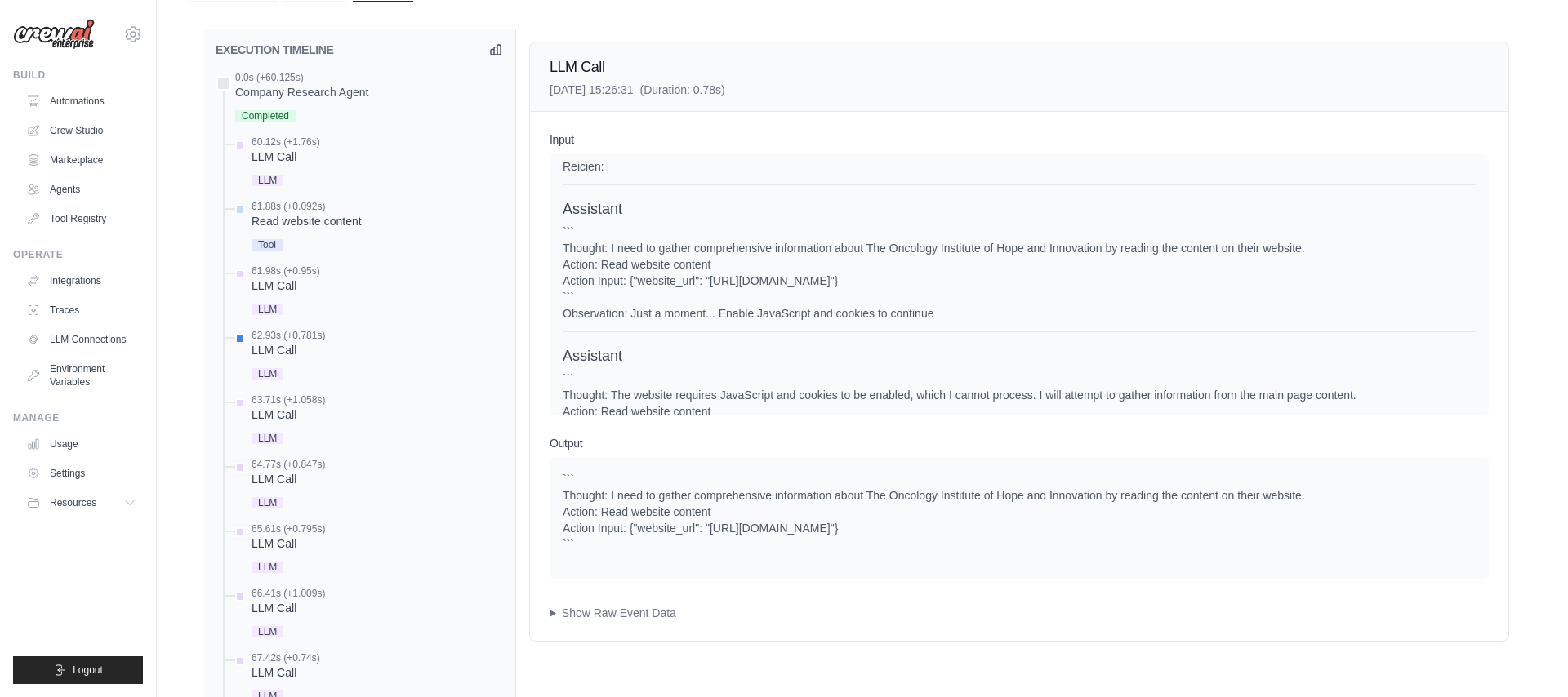
scroll to position [1158, 0]
click at [668, 261] on div "``` Thought: I need to gather comprehensive information about The Oncology Inst…" at bounding box center [1018, 276] width 913 height 98
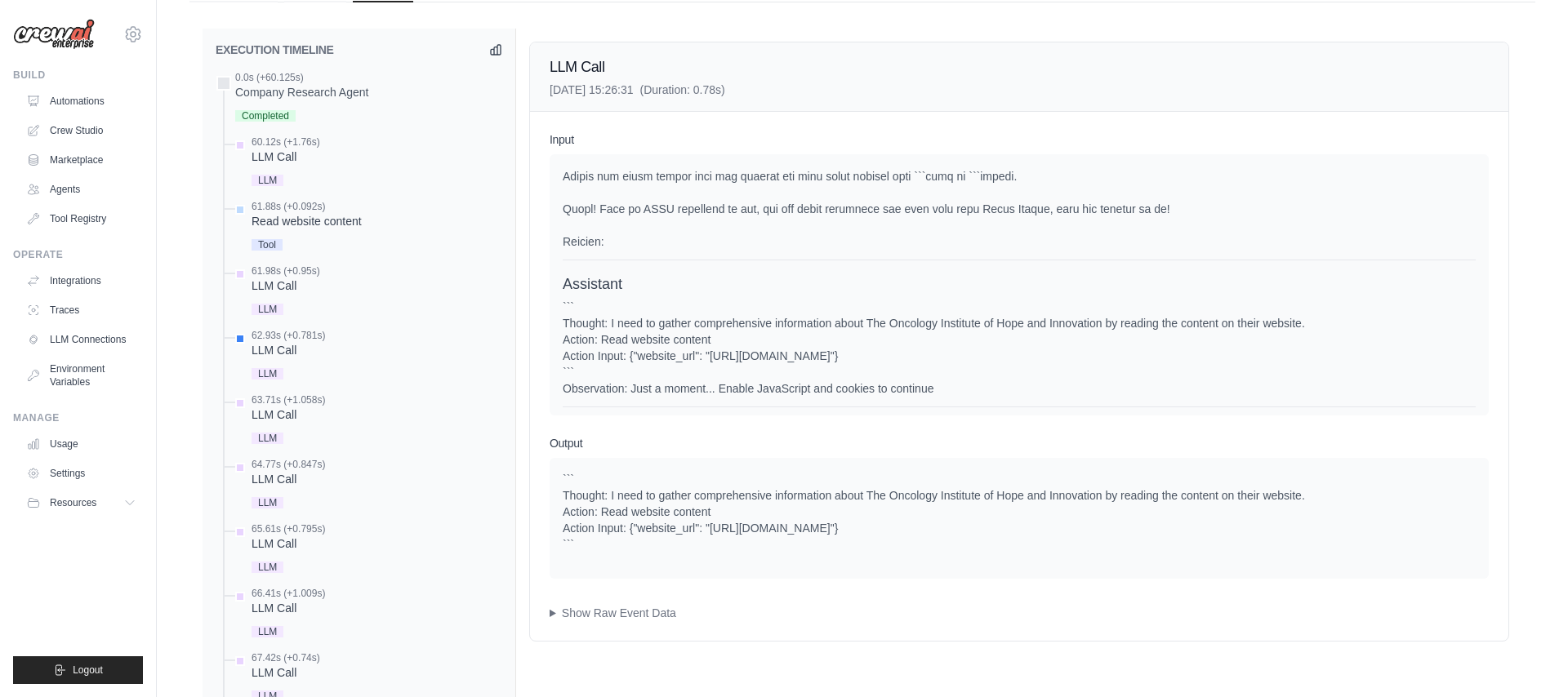
scroll to position [1085, 0]
